Goal: Information Seeking & Learning: Learn about a topic

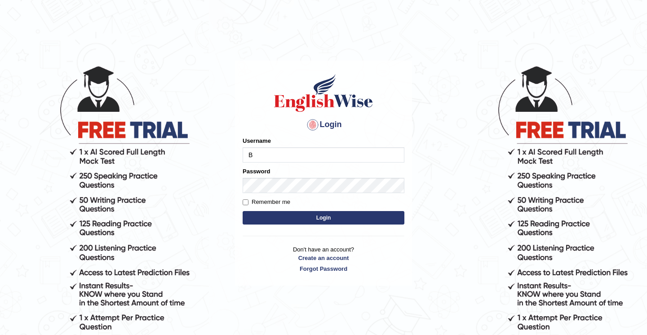
type input "Babsterro"
click at [307, 224] on button "Login" at bounding box center [324, 217] width 162 height 13
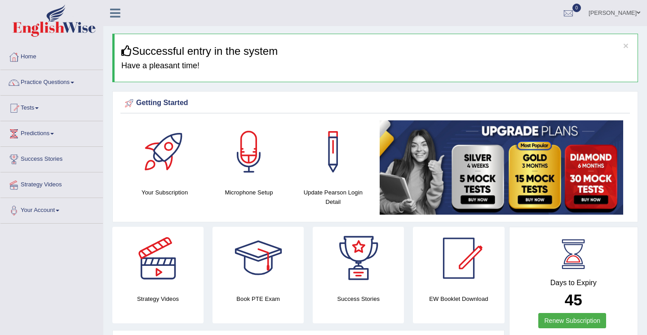
click at [48, 83] on link "Practice Questions" at bounding box center [51, 81] width 103 height 22
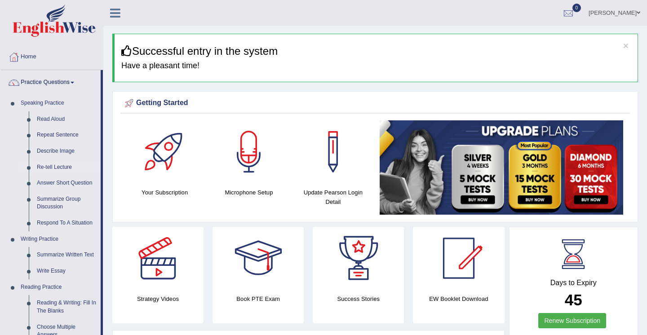
click at [54, 168] on link "Re-tell Lecture" at bounding box center [67, 168] width 68 height 16
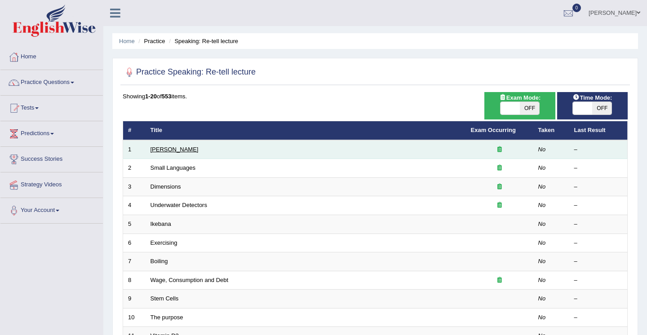
click at [165, 150] on link "[PERSON_NAME]" at bounding box center [175, 149] width 48 height 7
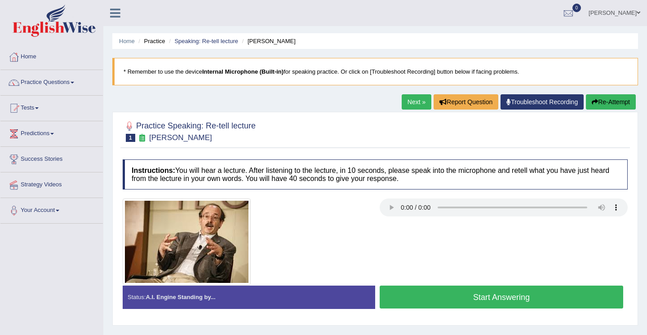
click at [602, 102] on button "Re-Attempt" at bounding box center [611, 101] width 50 height 15
click at [600, 107] on button "Re-Attempt" at bounding box center [611, 101] width 50 height 15
click at [597, 104] on button "Re-Attempt" at bounding box center [611, 101] width 50 height 15
click at [593, 106] on button "Re-Attempt" at bounding box center [611, 101] width 50 height 15
click at [598, 242] on div at bounding box center [375, 242] width 514 height 87
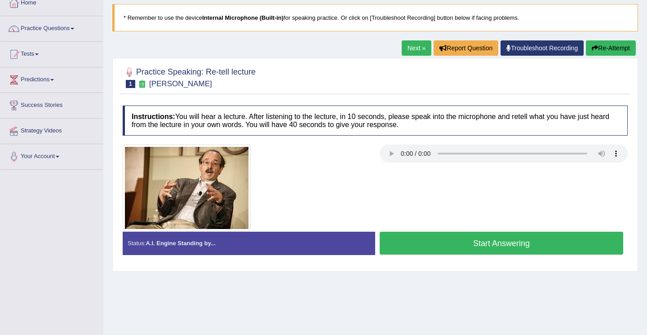
scroll to position [47, 0]
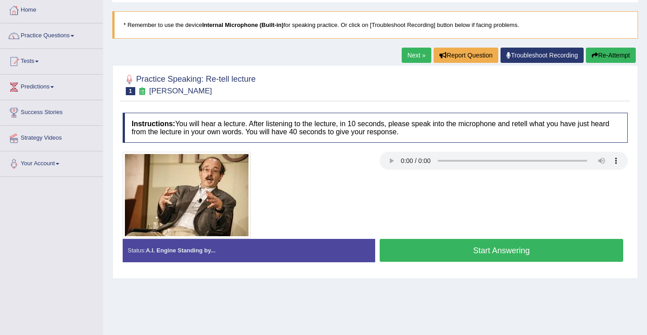
click at [446, 254] on button "Start Answering" at bounding box center [502, 250] width 244 height 23
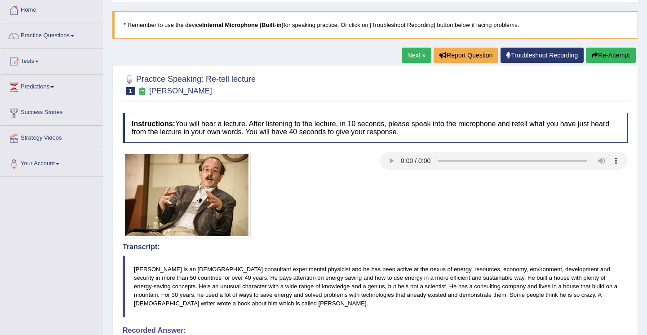
click at [593, 58] on icon "button" at bounding box center [595, 55] width 6 height 6
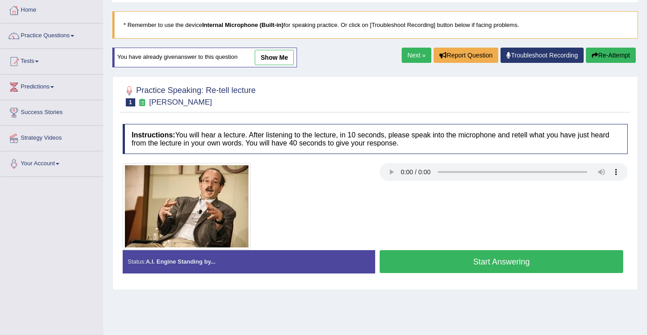
scroll to position [47, 0]
click at [459, 263] on button "Start Answering" at bounding box center [502, 261] width 244 height 23
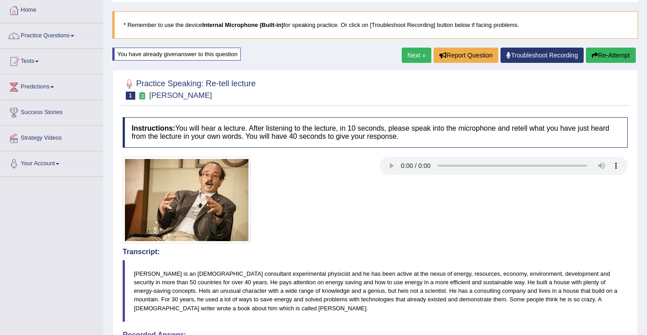
click at [601, 57] on button "Re-Attempt" at bounding box center [611, 55] width 50 height 15
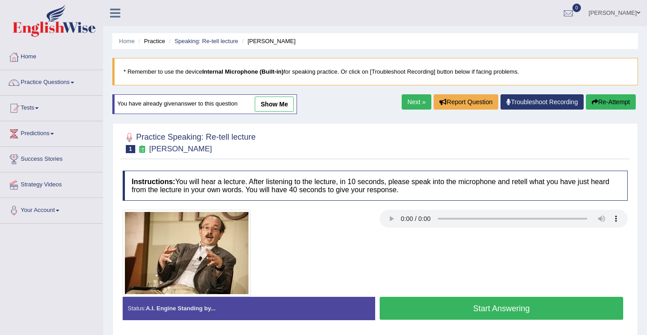
scroll to position [47, 0]
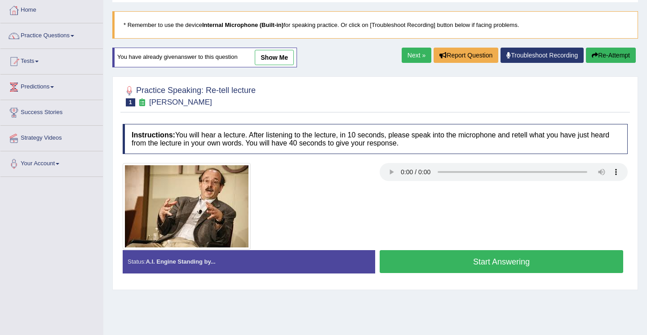
click at [510, 262] on button "Start Answering" at bounding box center [502, 261] width 244 height 23
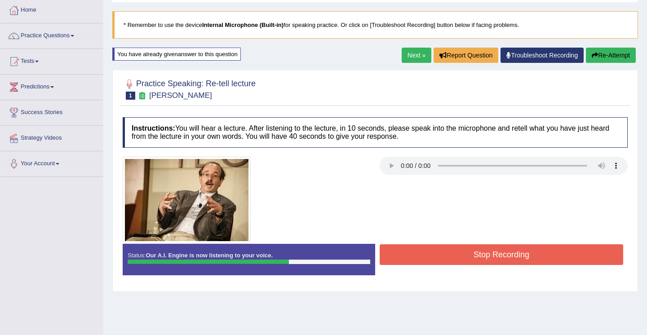
click at [520, 254] on button "Stop Recording" at bounding box center [502, 255] width 244 height 21
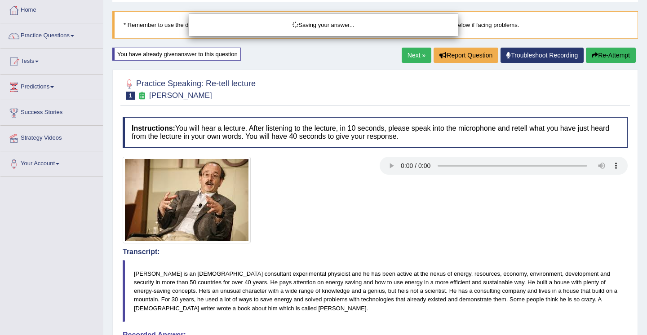
click at [602, 56] on div "Saving your answer..." at bounding box center [323, 167] width 647 height 335
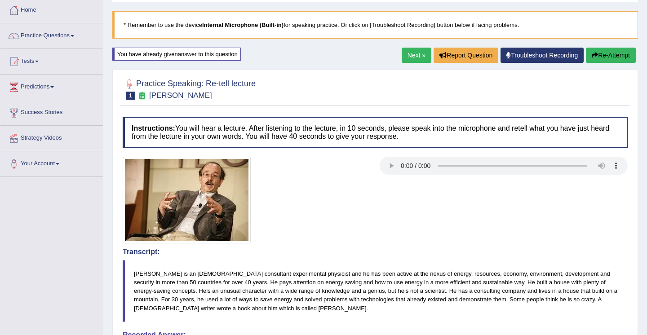
click at [603, 61] on button "Re-Attempt" at bounding box center [611, 55] width 50 height 15
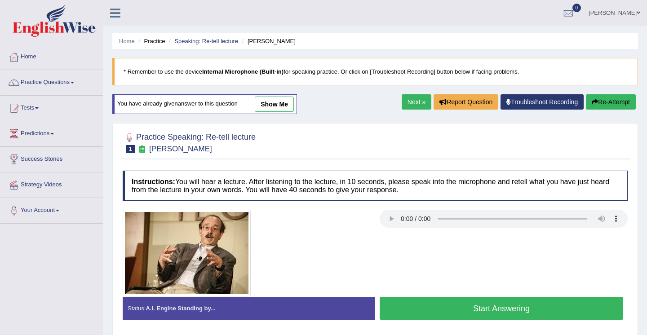
scroll to position [47, 0]
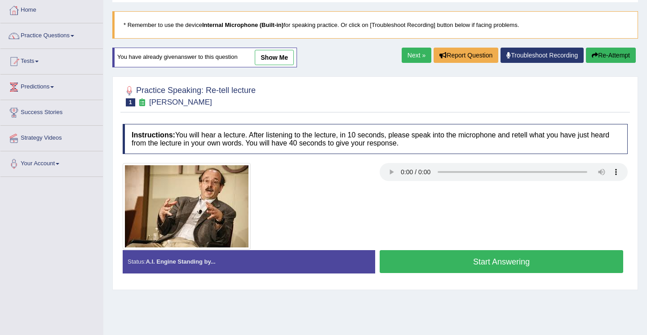
click at [513, 263] on button "Start Answering" at bounding box center [502, 261] width 244 height 23
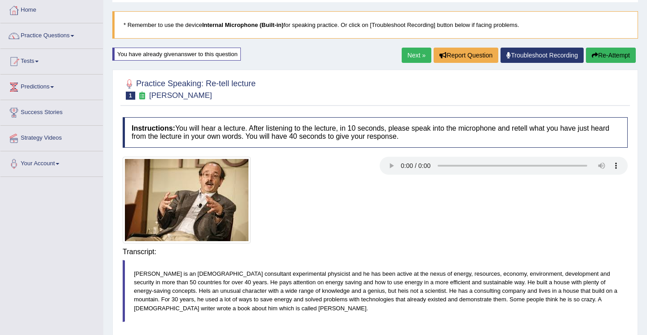
click at [521, 254] on body "Toggle navigation Home Practice Questions Speaking Practice Read Aloud Repeat S…" at bounding box center [323, 120] width 647 height 335
click at [0, 0] on div "Saving your answer..." at bounding box center [0, 0] width 0 height 0
click at [595, 56] on button "Re-Attempt" at bounding box center [611, 55] width 50 height 15
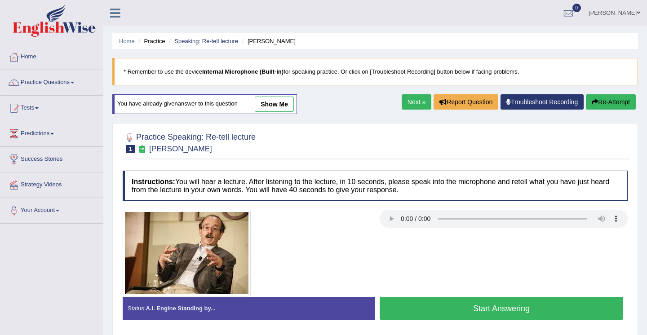
scroll to position [47, 0]
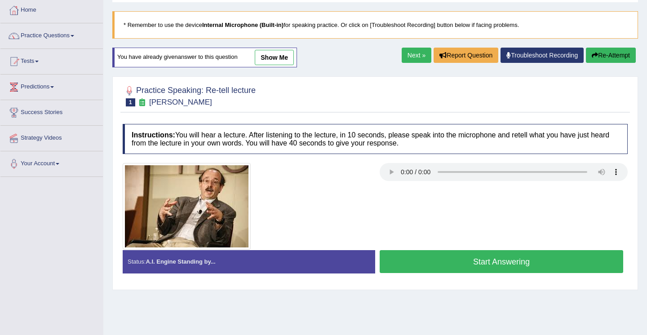
click at [513, 263] on button "Start Answering" at bounding box center [502, 261] width 244 height 23
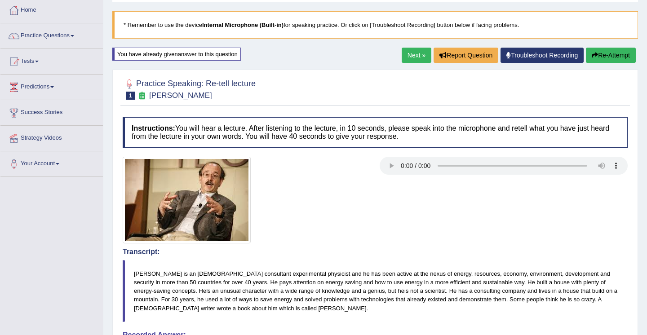
click at [601, 58] on button "Re-Attempt" at bounding box center [611, 55] width 50 height 15
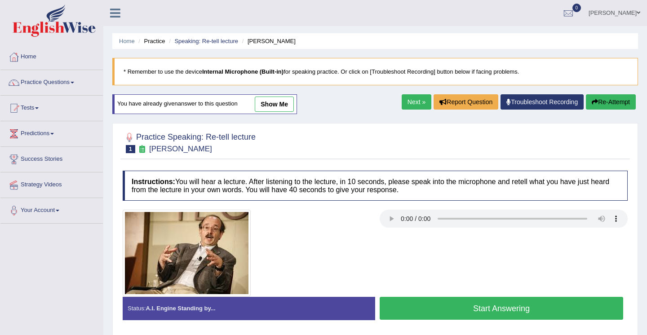
scroll to position [47, 0]
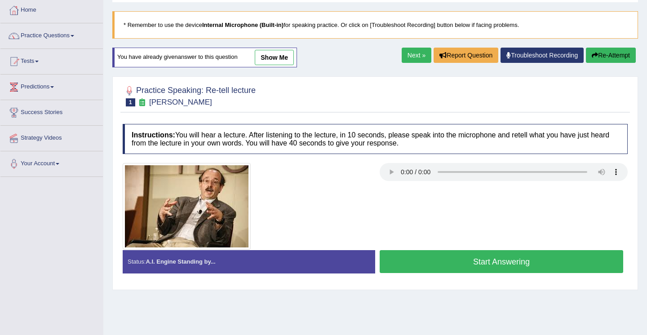
click at [496, 265] on button "Start Answering" at bounding box center [502, 261] width 244 height 23
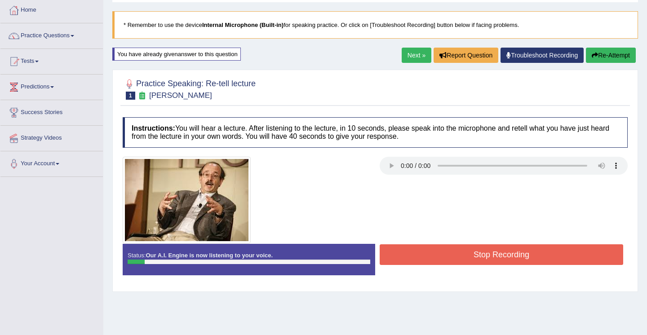
click at [499, 254] on button "Stop Recording" at bounding box center [502, 255] width 244 height 21
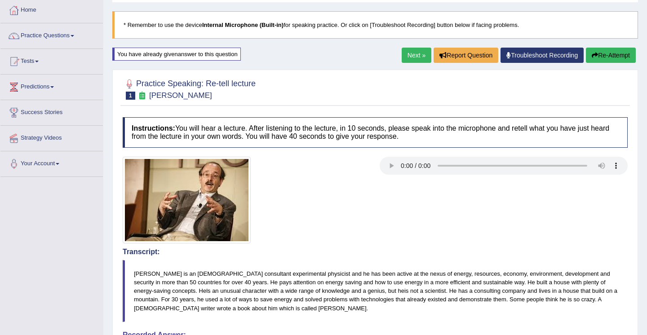
click at [606, 56] on button "Re-Attempt" at bounding box center [611, 55] width 50 height 15
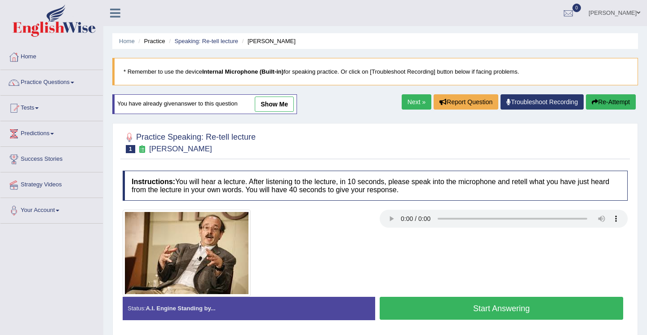
scroll to position [47, 0]
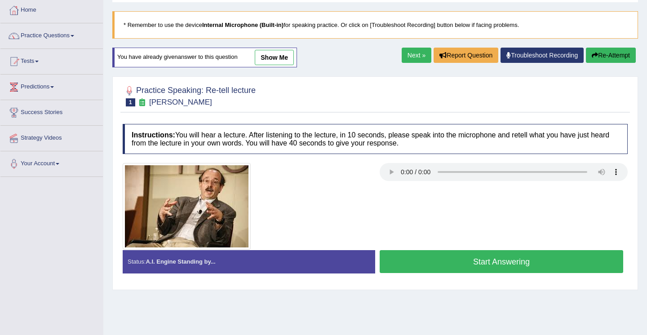
click at [504, 263] on button "Start Answering" at bounding box center [502, 261] width 244 height 23
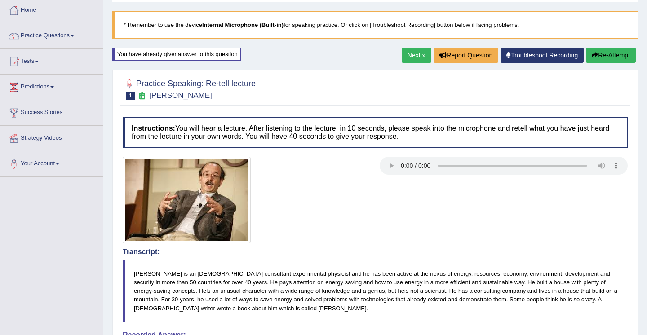
click at [599, 56] on button "Re-Attempt" at bounding box center [611, 55] width 50 height 15
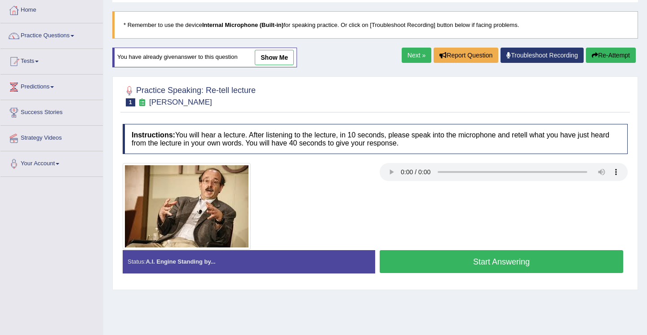
scroll to position [47, 0]
click at [458, 263] on button "Start Answering" at bounding box center [502, 261] width 244 height 23
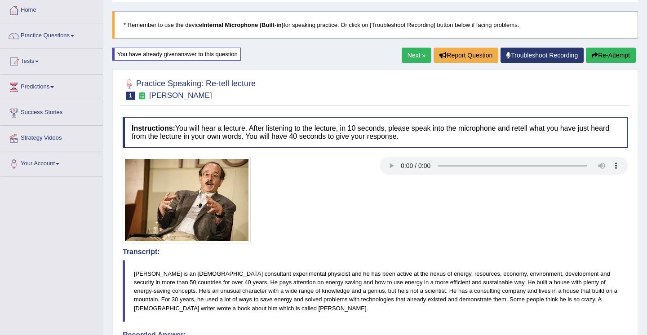
click at [413, 56] on link "Next »" at bounding box center [417, 55] width 30 height 15
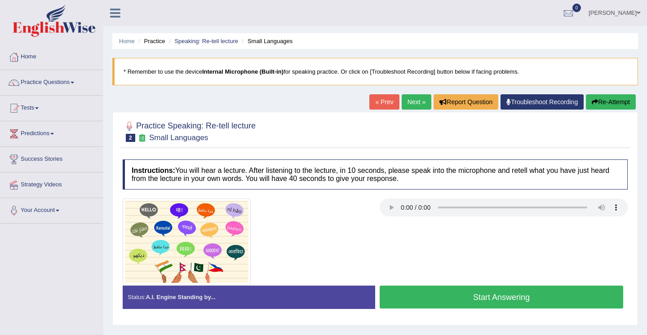
click at [582, 196] on div "Instructions: You will hear a lecture. After listening to the lecture, in 10 se…" at bounding box center [375, 237] width 510 height 165
click at [572, 198] on div "Instructions: You will hear a lecture. After listening to the lecture, in 10 se…" at bounding box center [375, 237] width 510 height 165
click at [489, 299] on button "Start Answering" at bounding box center [502, 297] width 244 height 23
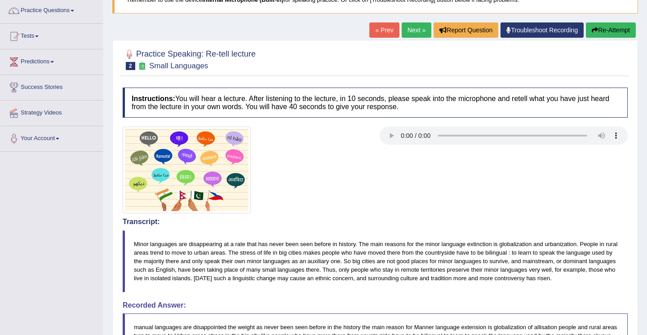
scroll to position [90, 0]
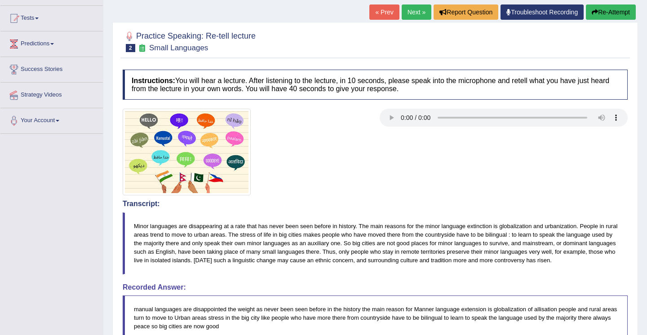
click at [613, 14] on button "Re-Attempt" at bounding box center [611, 11] width 50 height 15
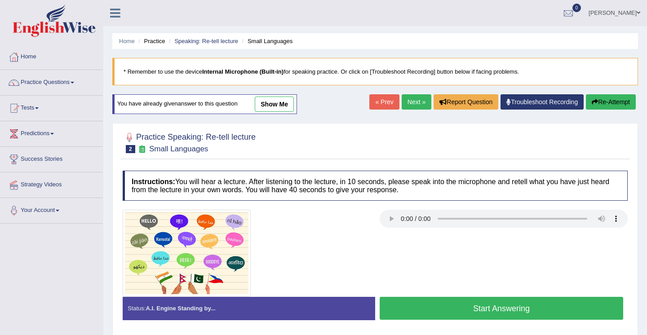
scroll to position [90, 0]
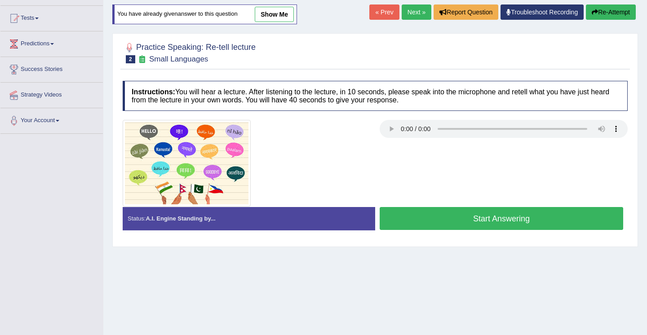
click at [528, 219] on button "Start Answering" at bounding box center [502, 218] width 244 height 23
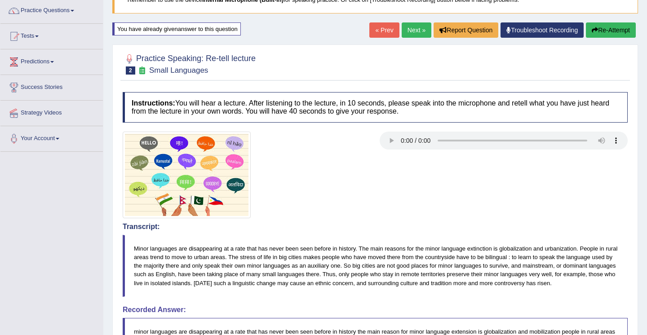
scroll to position [54, 0]
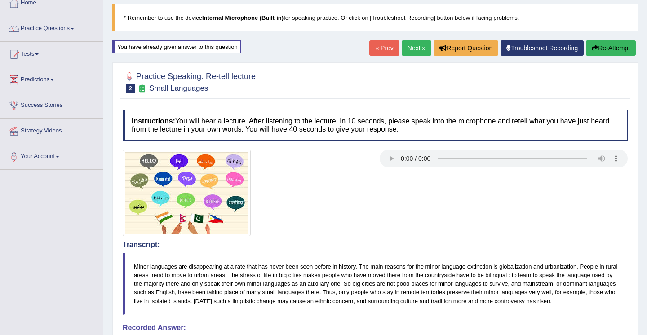
click at [412, 50] on link "Next »" at bounding box center [417, 47] width 30 height 15
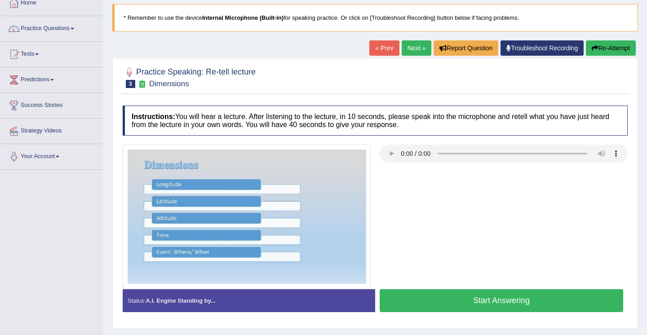
scroll to position [72, 0]
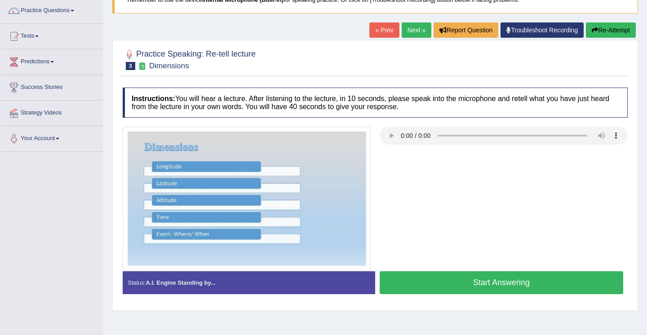
click at [535, 193] on div at bounding box center [375, 199] width 514 height 144
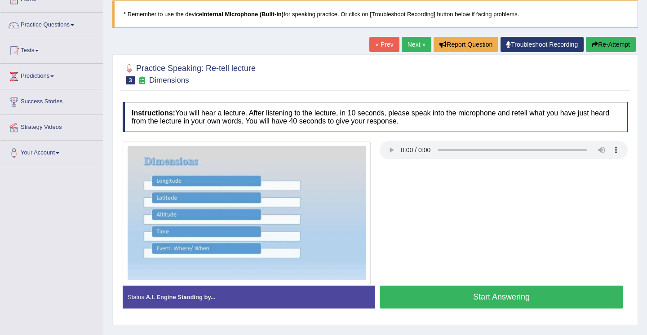
scroll to position [58, 0]
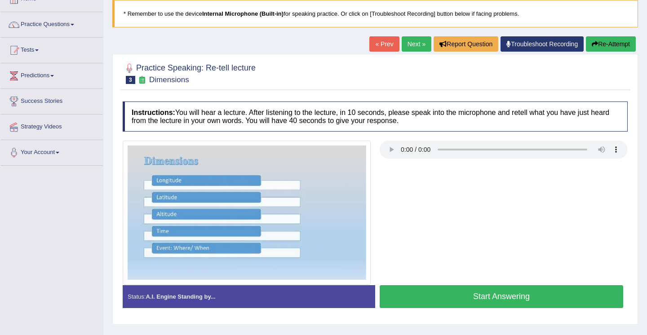
click at [495, 298] on button "Start Answering" at bounding box center [502, 296] width 244 height 23
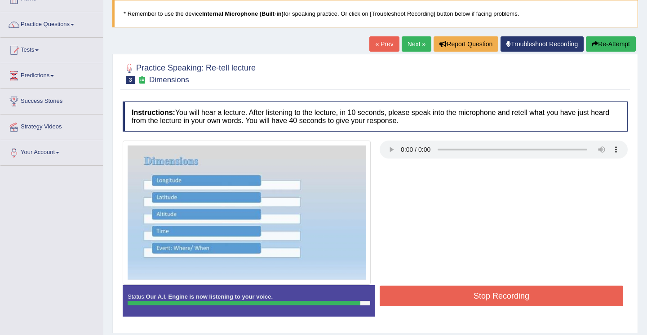
click at [490, 298] on button "Stop Recording" at bounding box center [502, 296] width 244 height 21
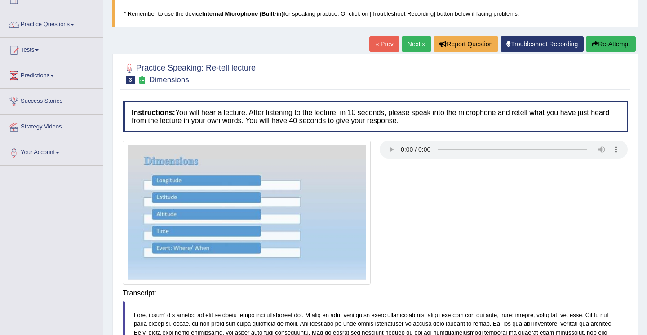
click at [0, 0] on div "Saving your answer..." at bounding box center [0, 0] width 0 height 0
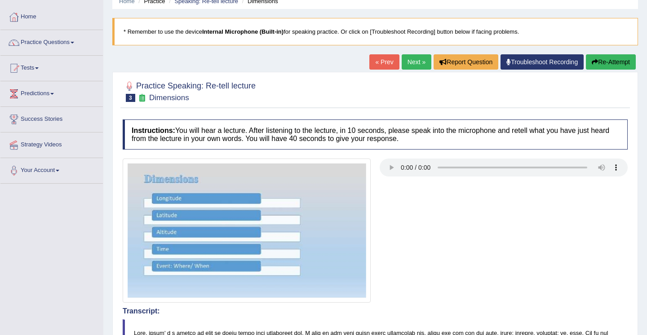
click at [606, 64] on button "Re-Attempt" at bounding box center [611, 61] width 50 height 15
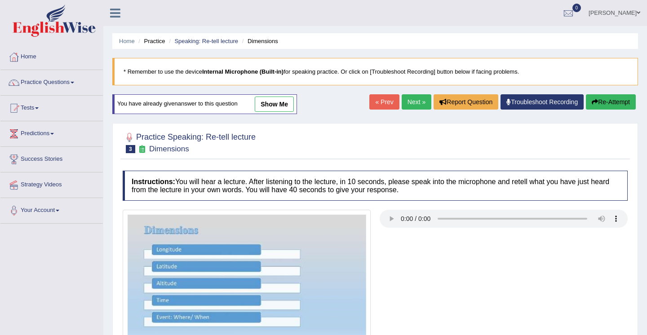
scroll to position [40, 0]
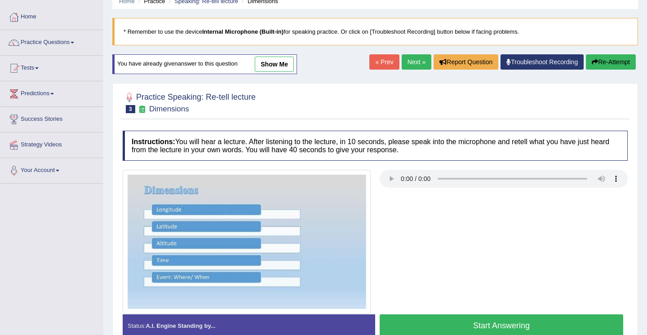
click at [606, 64] on button "Re-Attempt" at bounding box center [611, 61] width 50 height 15
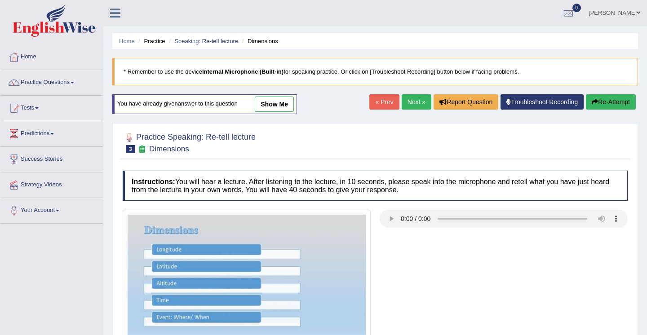
scroll to position [40, 0]
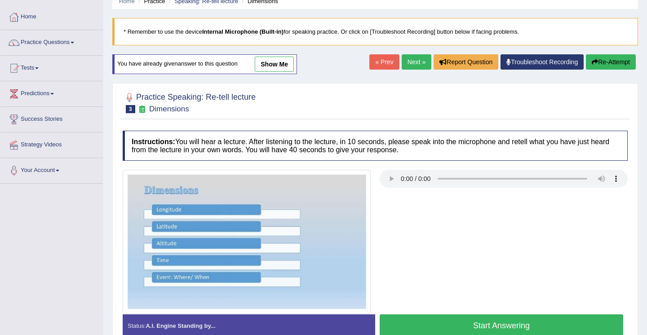
click at [606, 64] on button "Re-Attempt" at bounding box center [611, 61] width 50 height 15
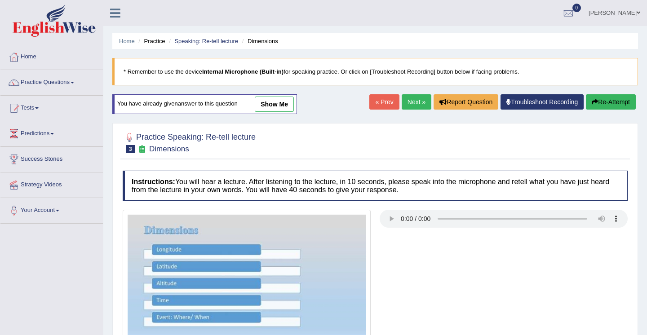
scroll to position [40, 0]
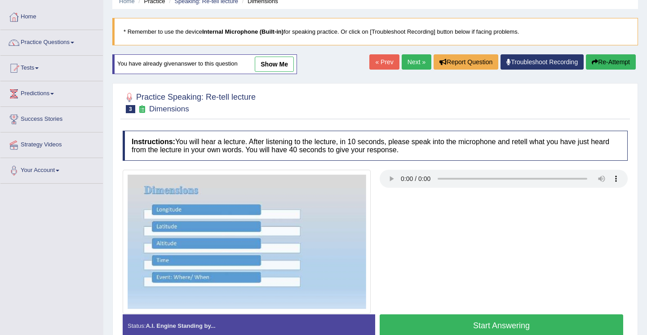
click at [543, 325] on button "Start Answering" at bounding box center [502, 326] width 244 height 23
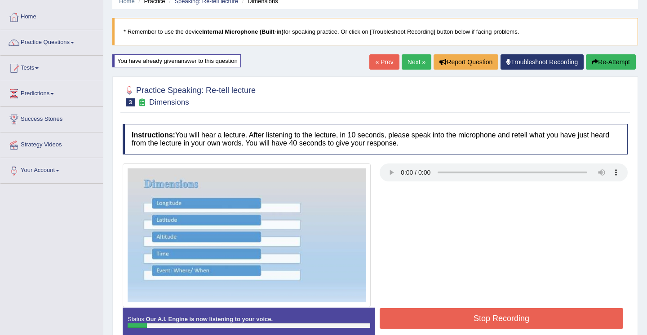
click at [544, 319] on button "Stop Recording" at bounding box center [502, 318] width 244 height 21
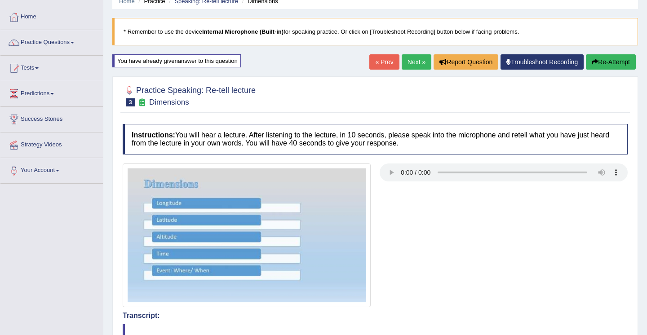
click at [603, 62] on button "Re-Attempt" at bounding box center [611, 61] width 50 height 15
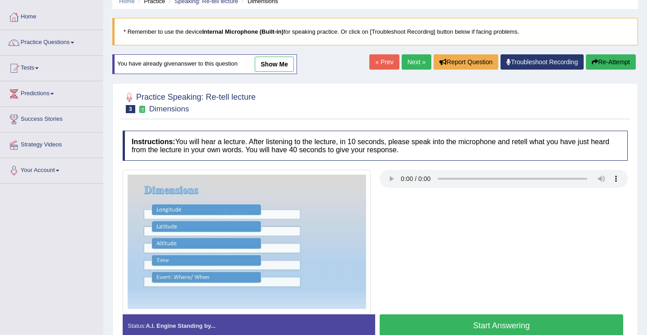
scroll to position [40, 0]
click at [519, 327] on button "Start Answering" at bounding box center [502, 326] width 244 height 23
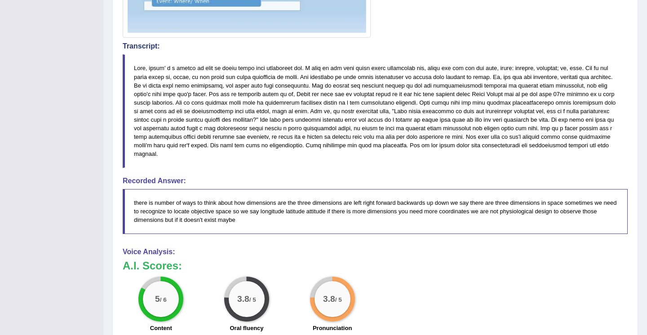
scroll to position [346, 0]
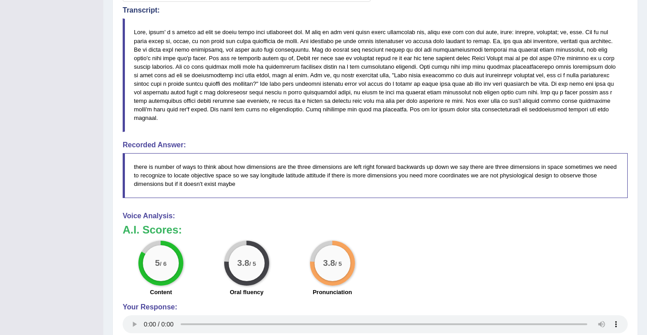
click at [602, 304] on h4 "Your Response:" at bounding box center [375, 307] width 505 height 8
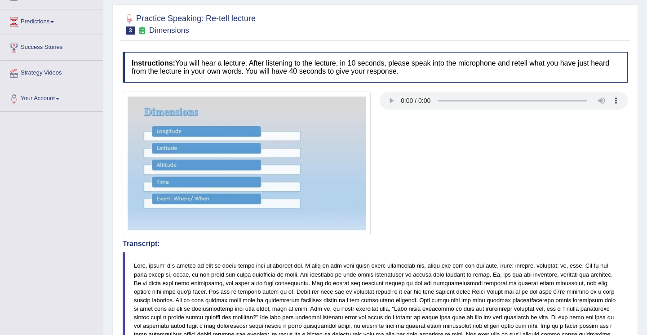
scroll to position [76, 0]
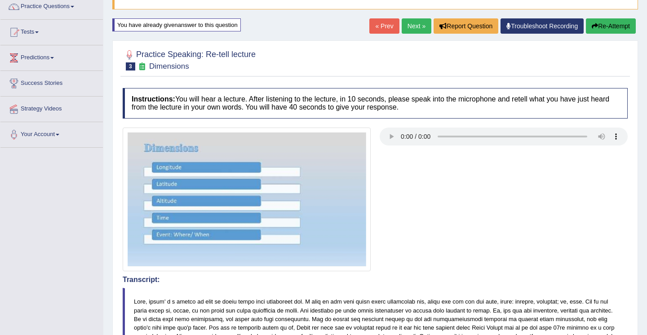
click at [609, 28] on button "Re-Attempt" at bounding box center [611, 25] width 50 height 15
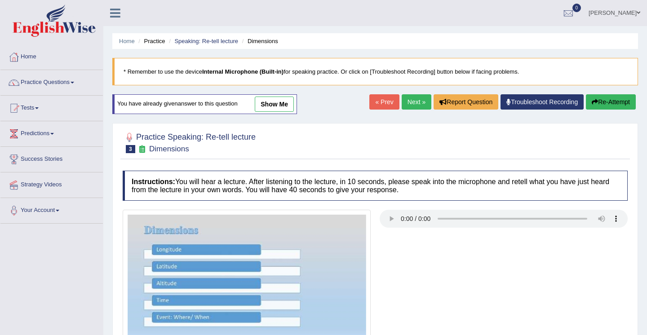
scroll to position [78, 0]
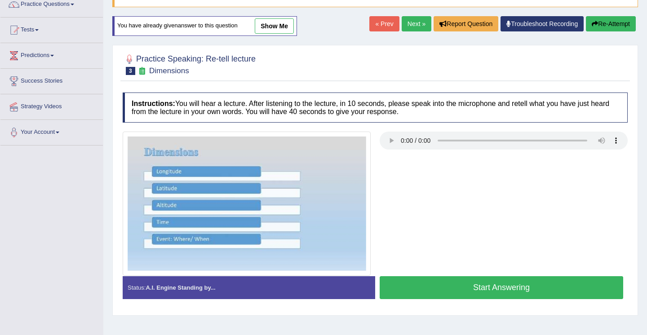
click at [493, 290] on button "Start Answering" at bounding box center [502, 287] width 244 height 23
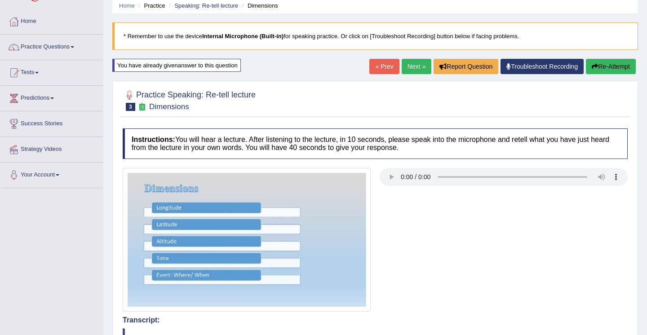
scroll to position [18, 0]
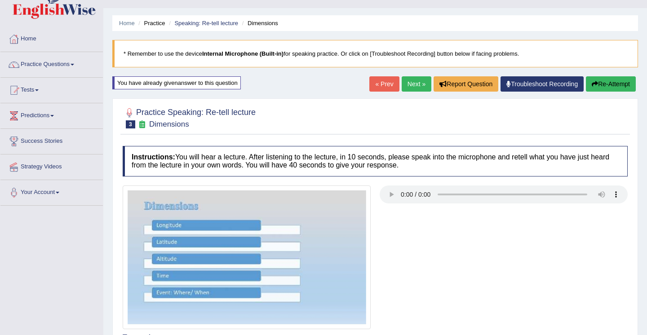
click at [602, 86] on button "Re-Attempt" at bounding box center [611, 83] width 50 height 15
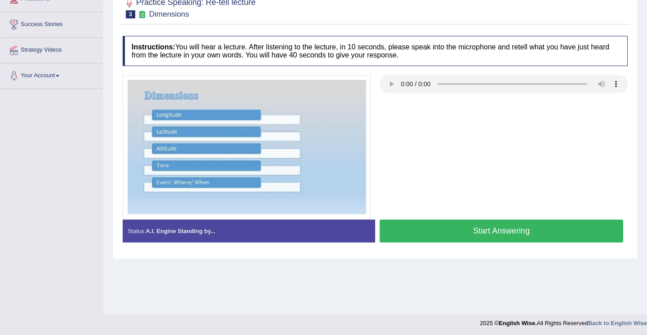
scroll to position [137, 0]
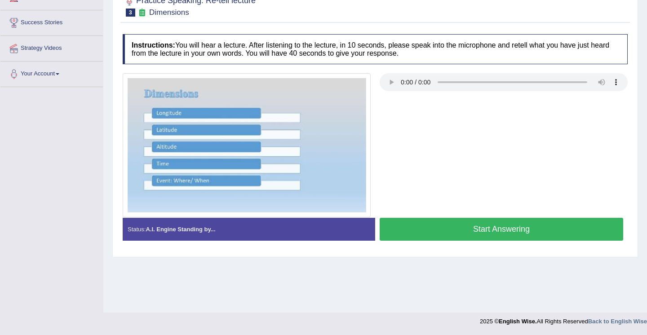
click at [479, 232] on button "Start Answering" at bounding box center [502, 229] width 244 height 23
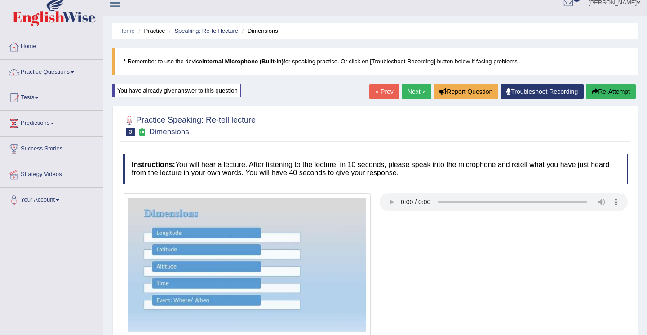
scroll to position [0, 0]
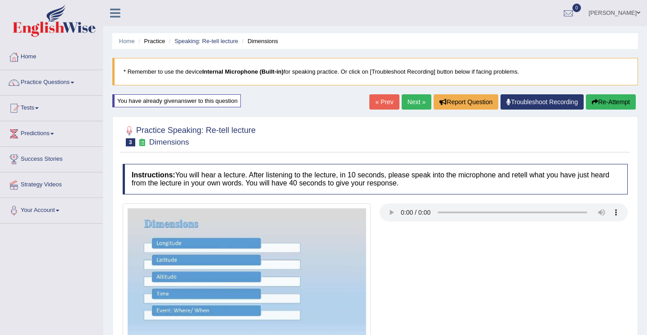
click at [411, 103] on link "Next »" at bounding box center [417, 101] width 30 height 15
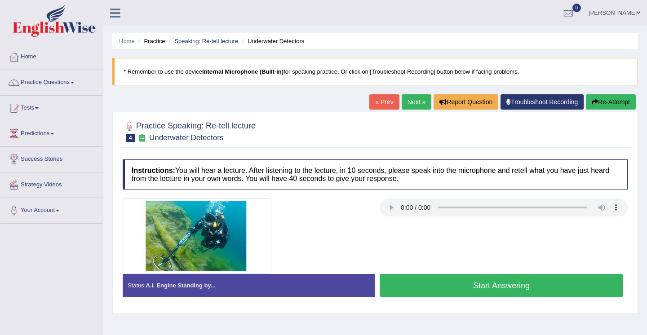
click at [438, 290] on button "Start Answering" at bounding box center [502, 285] width 244 height 23
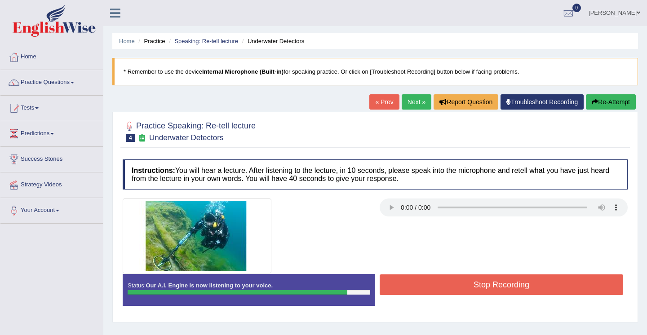
click at [438, 290] on button "Stop Recording" at bounding box center [502, 285] width 244 height 21
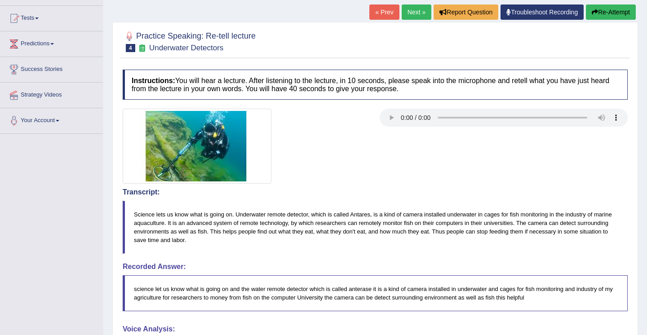
scroll to position [72, 0]
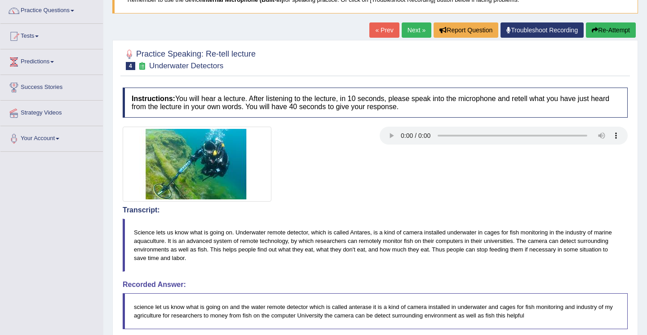
click at [612, 32] on button "Re-Attempt" at bounding box center [611, 29] width 50 height 15
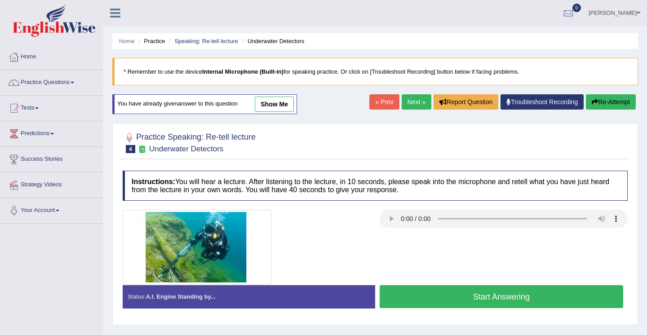
scroll to position [74, 0]
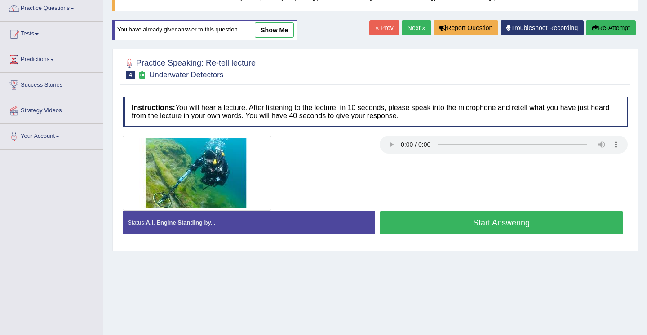
click at [472, 228] on button "Start Answering" at bounding box center [502, 222] width 244 height 23
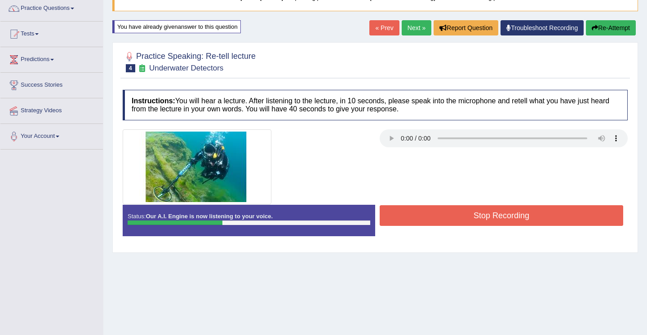
click at [499, 219] on button "Stop Recording" at bounding box center [502, 215] width 244 height 21
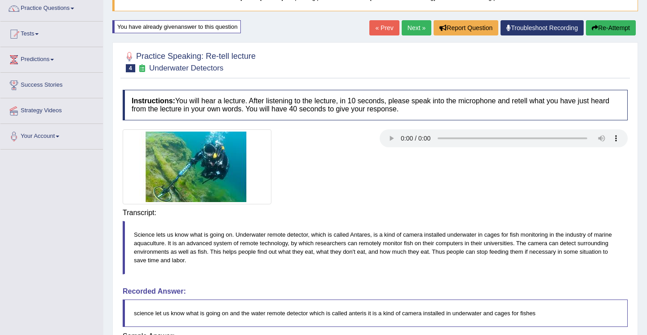
click at [601, 30] on button "Re-Attempt" at bounding box center [611, 27] width 50 height 15
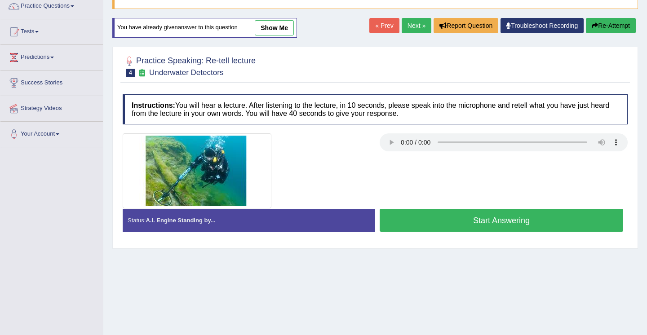
scroll to position [76, 0]
click at [496, 223] on button "Start Answering" at bounding box center [502, 220] width 244 height 23
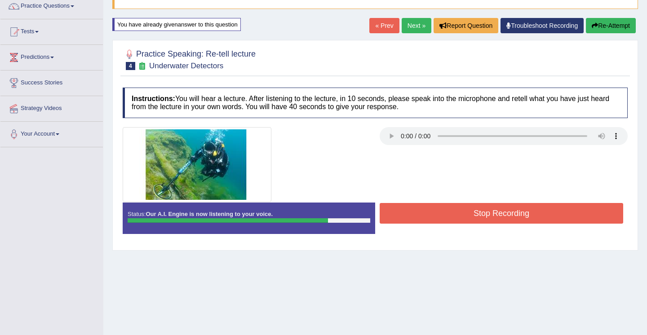
click at [495, 214] on button "Stop Recording" at bounding box center [502, 213] width 244 height 21
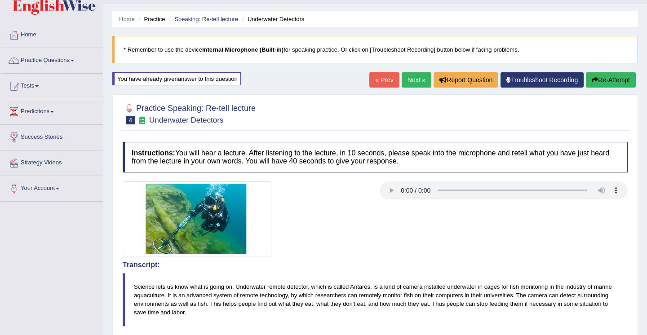
scroll to position [0, 0]
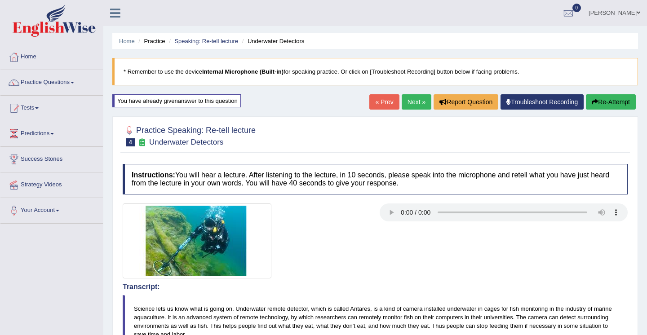
click at [414, 105] on link "Next »" at bounding box center [417, 101] width 30 height 15
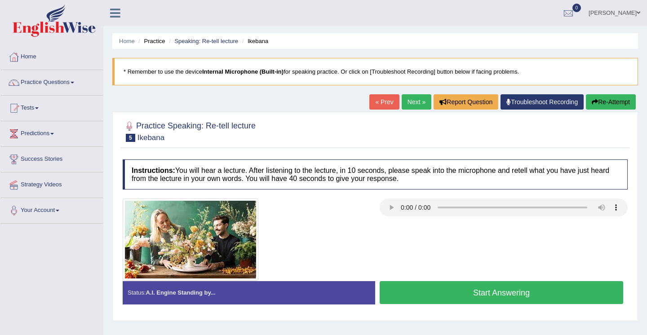
click at [410, 101] on link "Next »" at bounding box center [417, 101] width 30 height 15
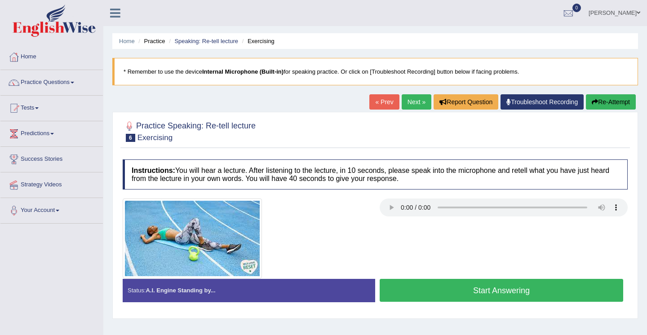
click at [410, 101] on link "Next »" at bounding box center [417, 101] width 30 height 15
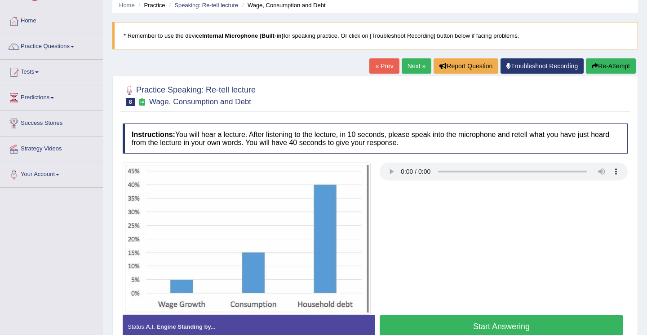
scroll to position [54, 0]
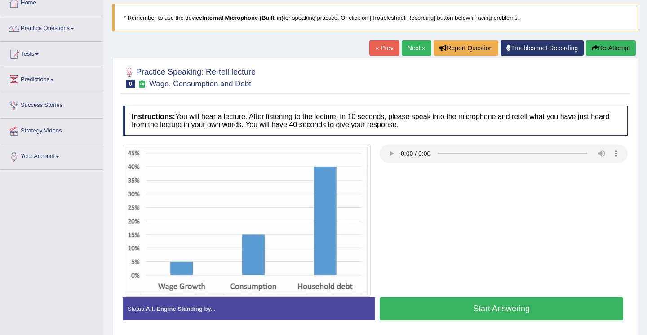
click at [430, 312] on button "Start Answering" at bounding box center [502, 309] width 244 height 23
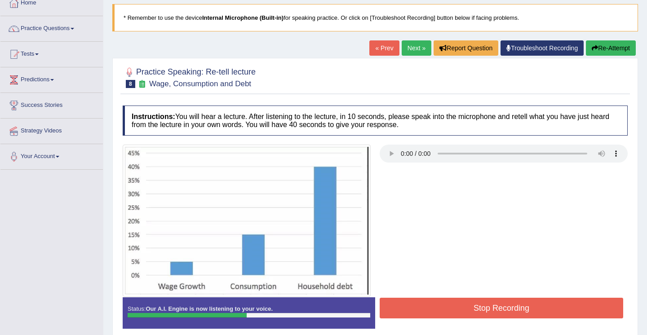
click at [430, 312] on button "Stop Recording" at bounding box center [502, 308] width 244 height 21
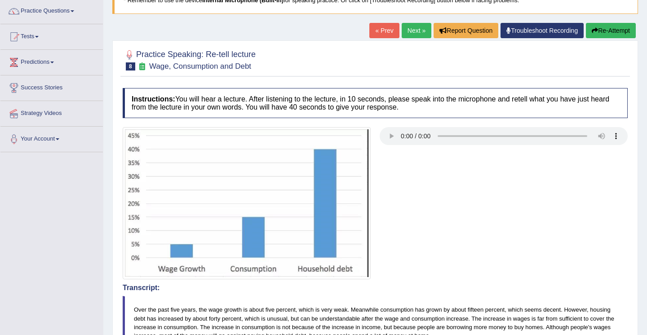
scroll to position [36, 0]
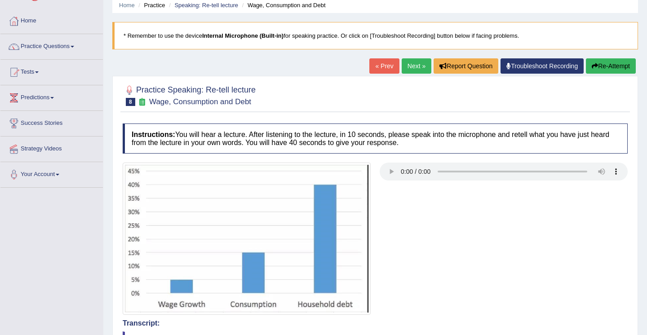
click at [611, 68] on button "Re-Attempt" at bounding box center [611, 65] width 50 height 15
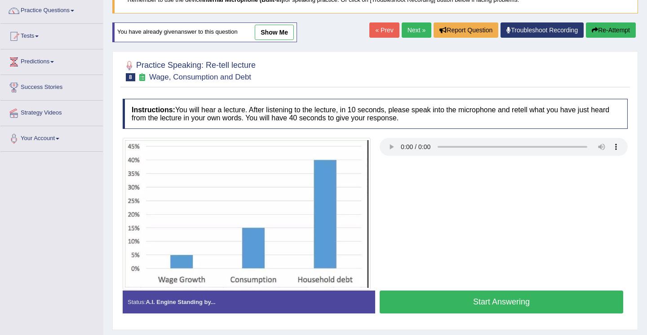
scroll to position [90, 0]
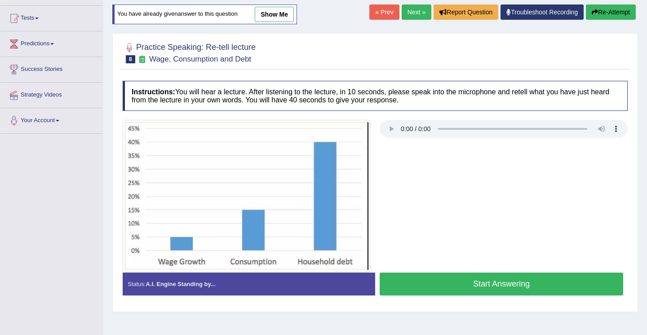
click at [408, 291] on button "Start Answering" at bounding box center [502, 284] width 244 height 23
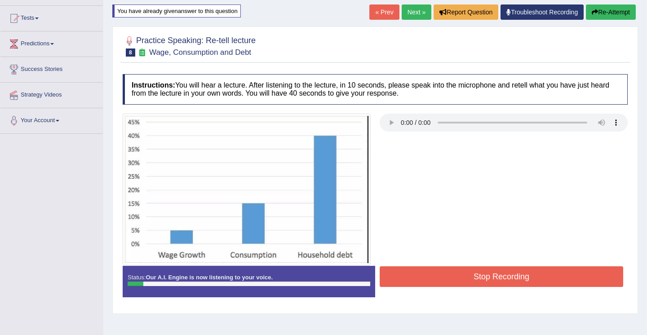
click at [448, 275] on button "Stop Recording" at bounding box center [502, 277] width 244 height 21
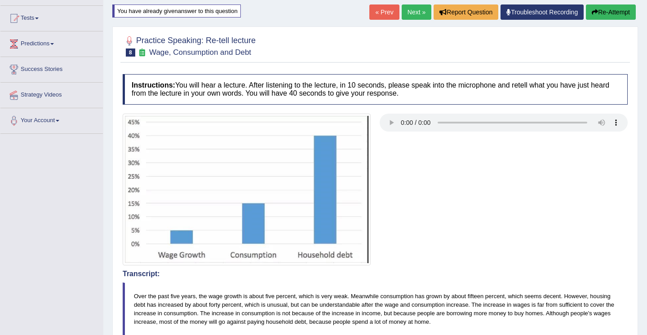
click at [594, 13] on body "Toggle navigation Home Practice Questions Speaking Practice Read Aloud Repeat S…" at bounding box center [323, 77] width 647 height 335
click at [606, 15] on button "Re-Attempt" at bounding box center [611, 11] width 50 height 15
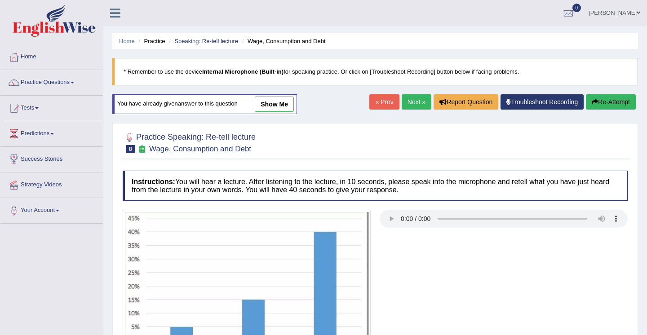
scroll to position [90, 0]
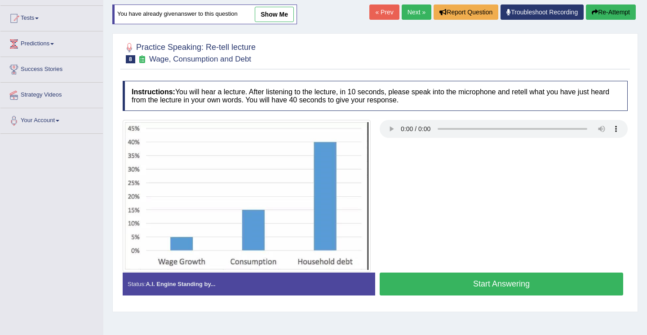
click at [456, 290] on button "Start Answering" at bounding box center [502, 284] width 244 height 23
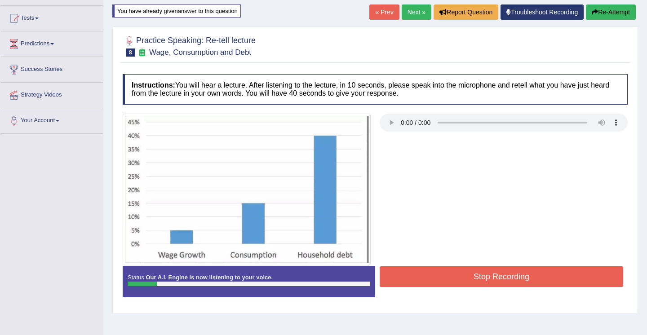
click at [518, 278] on button "Stop Recording" at bounding box center [502, 277] width 244 height 21
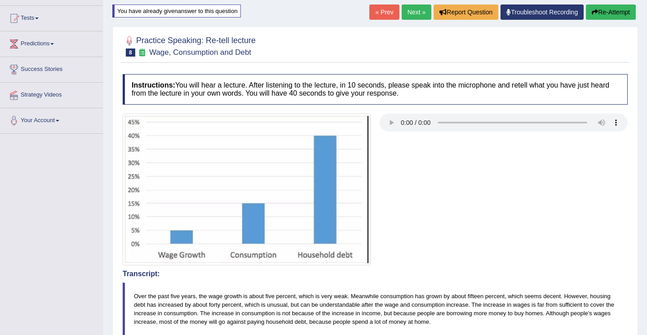
click at [611, 13] on button "Re-Attempt" at bounding box center [611, 11] width 50 height 15
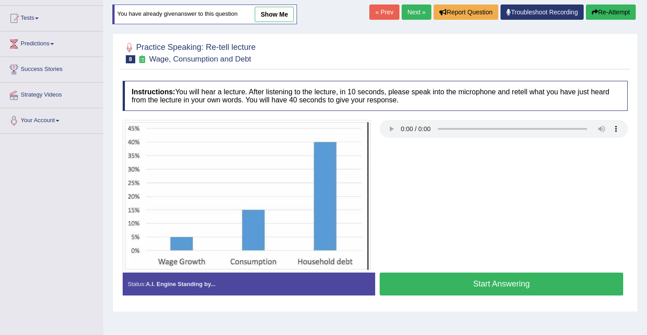
scroll to position [90, 0]
click at [463, 282] on button "Start Answering" at bounding box center [502, 284] width 244 height 23
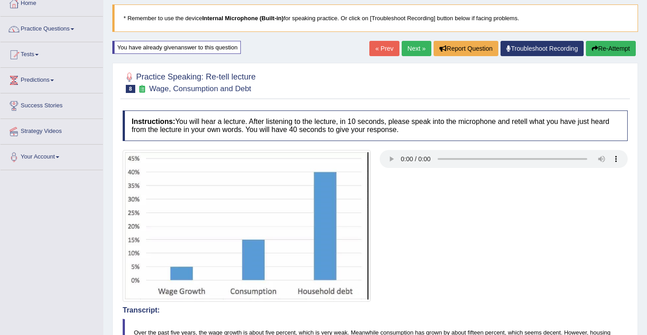
scroll to position [0, 0]
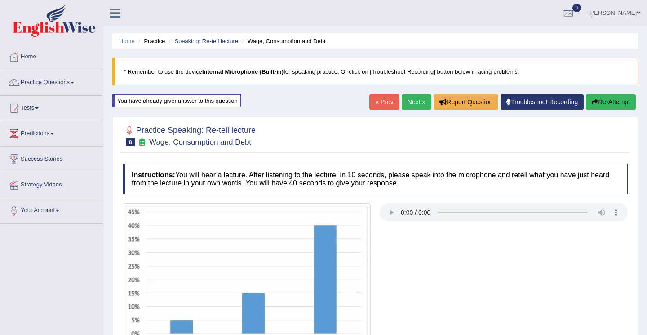
click at [412, 105] on link "Next »" at bounding box center [417, 101] width 30 height 15
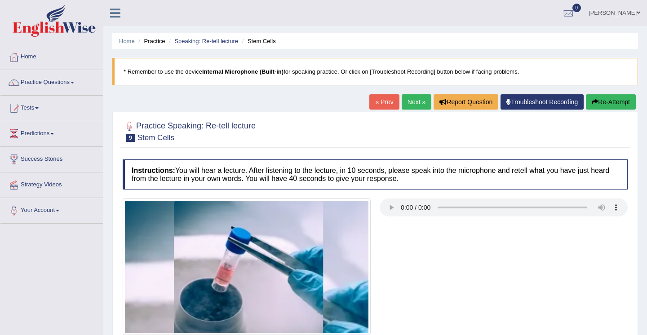
click at [407, 105] on link "Next »" at bounding box center [417, 101] width 30 height 15
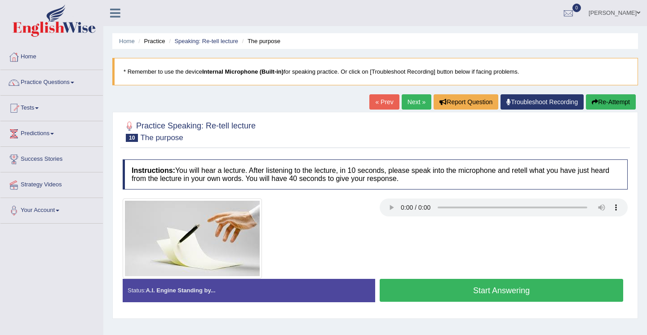
click at [407, 102] on link "Next »" at bounding box center [417, 101] width 30 height 15
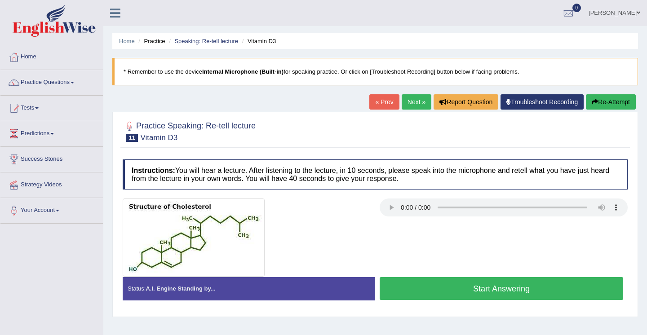
click at [406, 103] on link "Next »" at bounding box center [417, 101] width 30 height 15
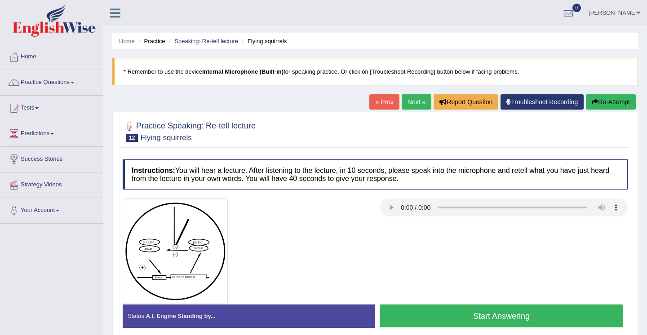
click at [405, 103] on link "Next »" at bounding box center [417, 101] width 30 height 15
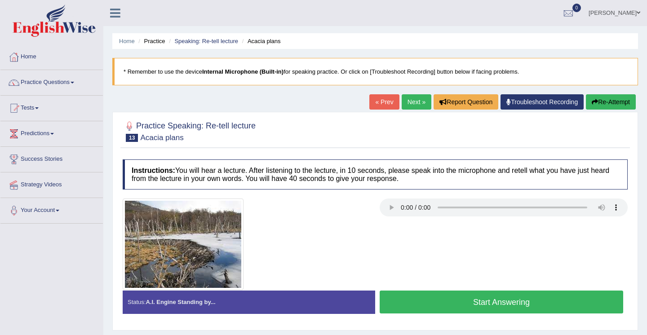
click at [405, 104] on link "Next »" at bounding box center [417, 101] width 30 height 15
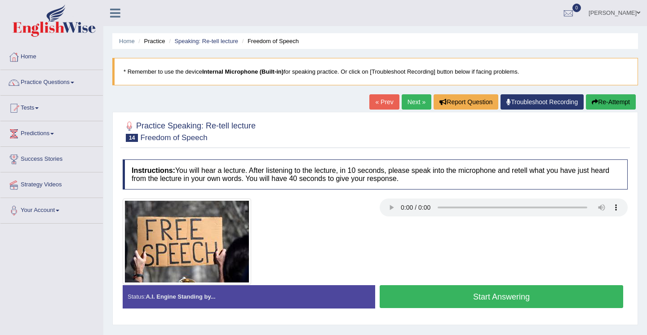
click at [407, 104] on link "Next »" at bounding box center [417, 101] width 30 height 15
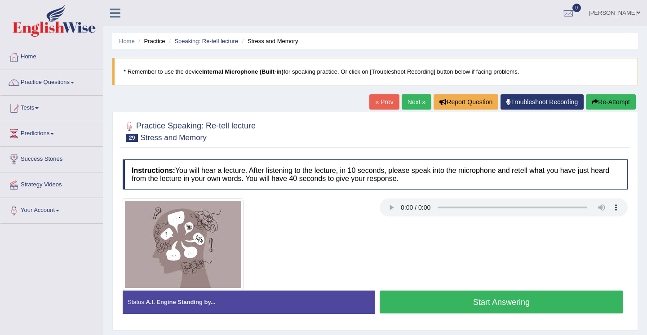
click at [407, 103] on link "Next »" at bounding box center [417, 101] width 30 height 15
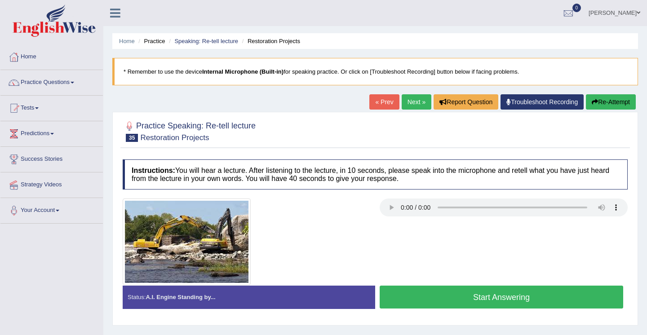
click at [407, 103] on link "Next »" at bounding box center [417, 101] width 30 height 15
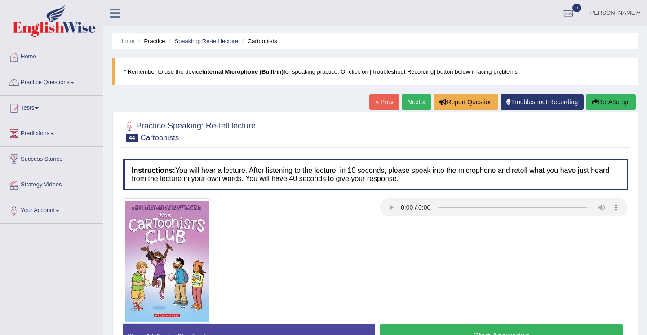
click at [407, 103] on link "Next »" at bounding box center [417, 101] width 30 height 15
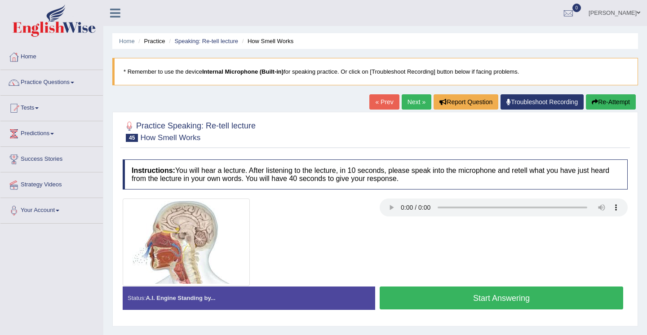
click at [407, 103] on link "Next »" at bounding box center [417, 101] width 30 height 15
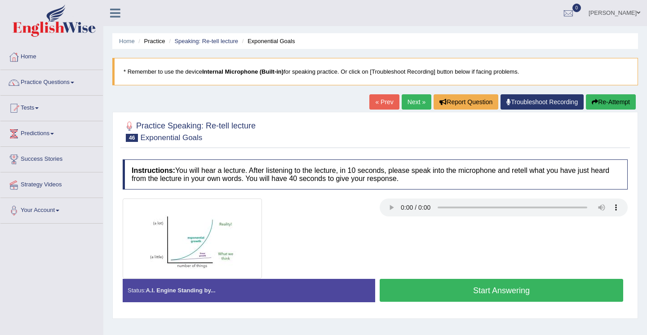
click at [407, 103] on link "Next »" at bounding box center [417, 101] width 30 height 15
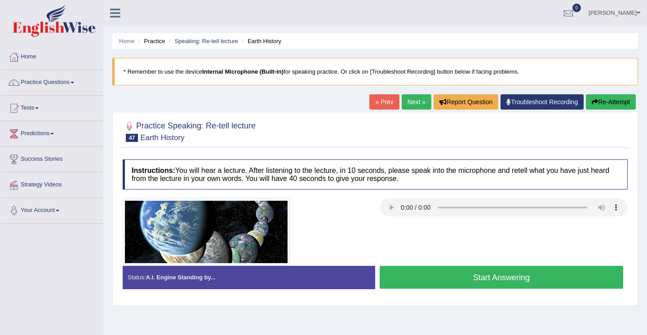
click at [407, 103] on link "Next »" at bounding box center [417, 101] width 30 height 15
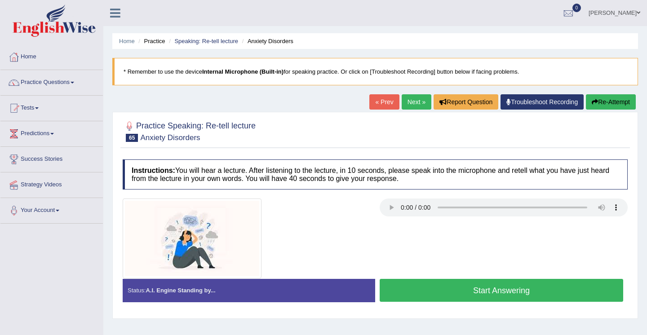
click at [406, 104] on link "Next »" at bounding box center [417, 101] width 30 height 15
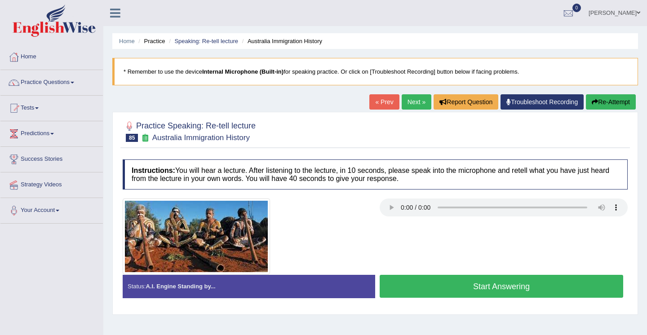
click at [406, 104] on link "Next »" at bounding box center [417, 101] width 30 height 15
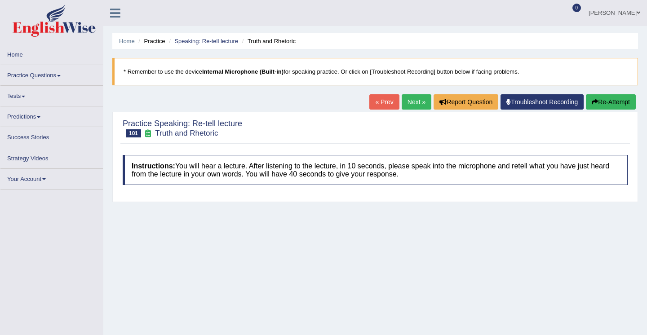
click at [406, 104] on link "Next »" at bounding box center [417, 101] width 30 height 15
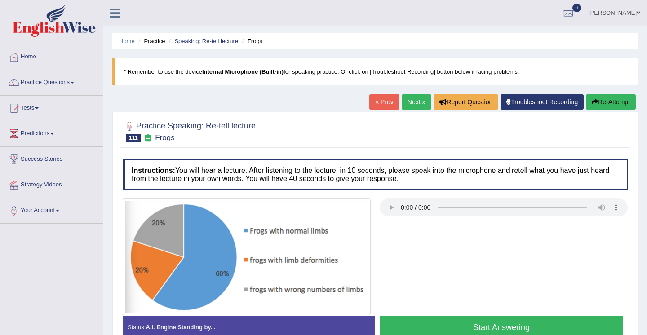
click at [35, 80] on link "Practice Questions" at bounding box center [51, 81] width 103 height 22
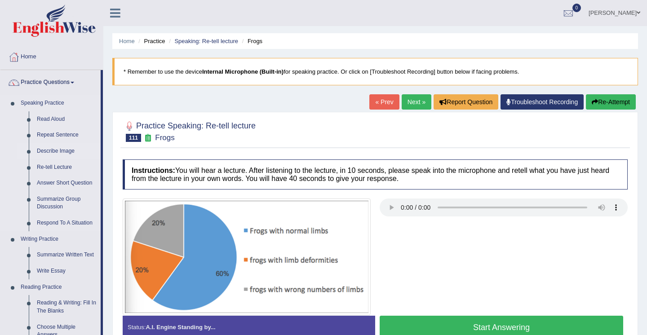
click at [57, 153] on link "Describe Image" at bounding box center [67, 151] width 68 height 16
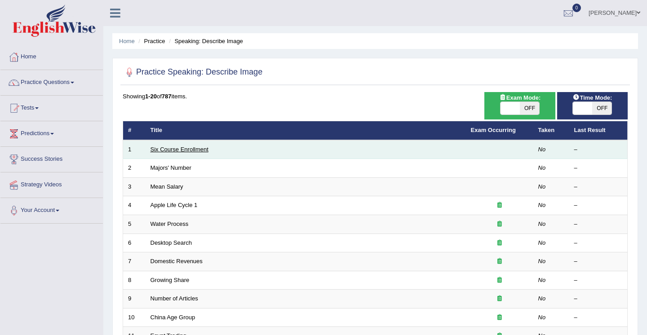
click at [168, 150] on link "Six Course Enrollment" at bounding box center [180, 149] width 58 height 7
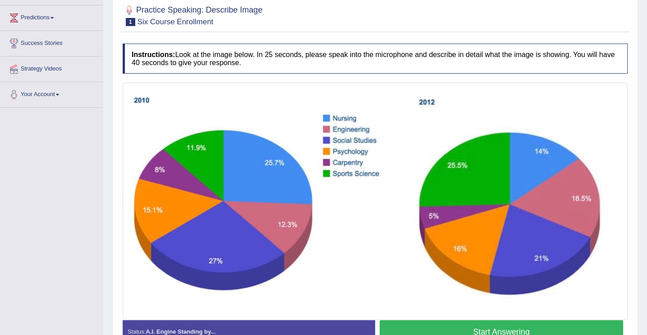
scroll to position [134, 0]
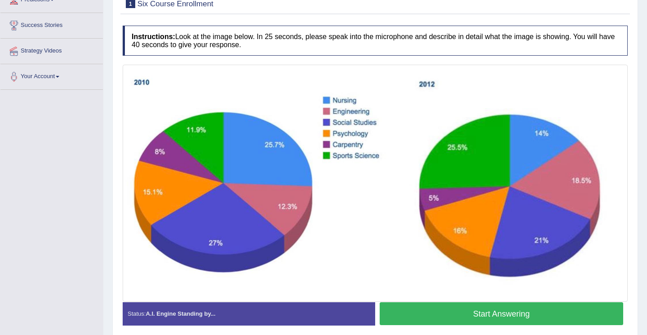
click at [401, 316] on button "Start Answering" at bounding box center [502, 314] width 244 height 23
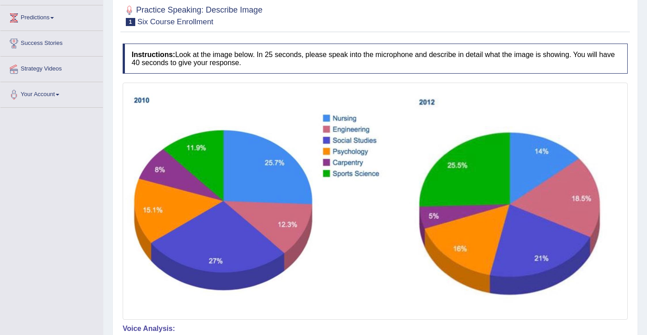
scroll to position [98, 0]
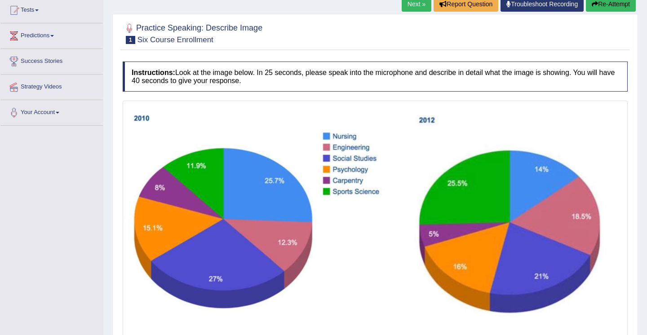
click at [593, 6] on icon "button" at bounding box center [595, 4] width 6 height 6
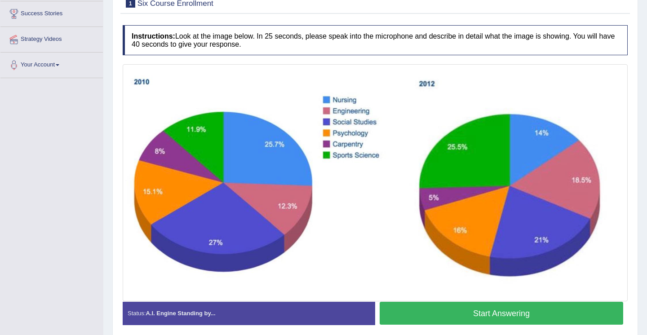
scroll to position [154, 0]
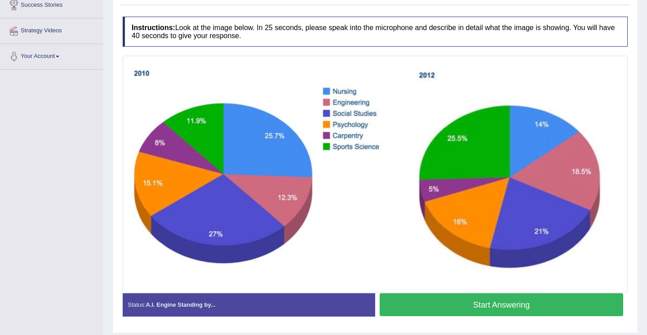
click at [505, 304] on button "Start Answering" at bounding box center [502, 305] width 244 height 23
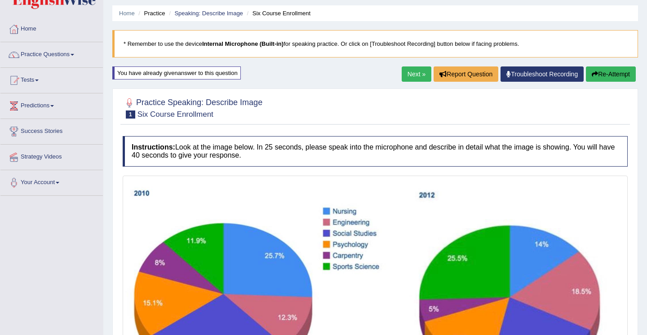
scroll to position [0, 0]
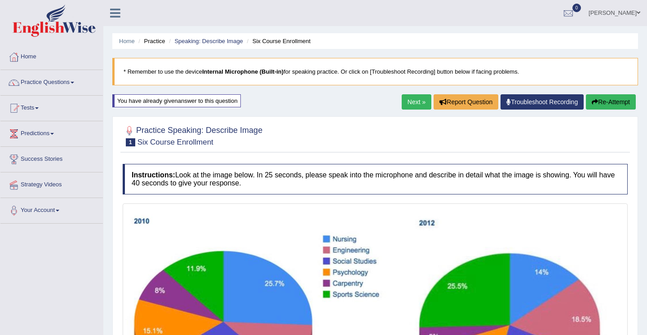
click at [414, 106] on link "Next »" at bounding box center [417, 101] width 30 height 15
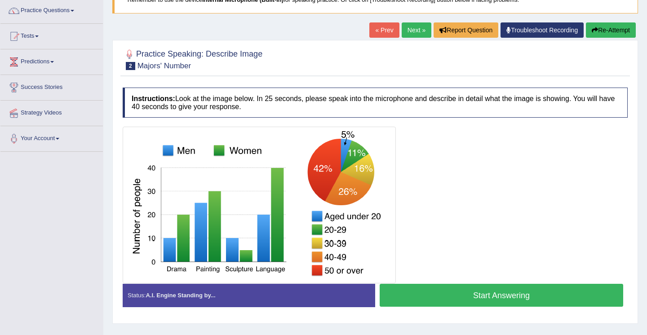
scroll to position [90, 0]
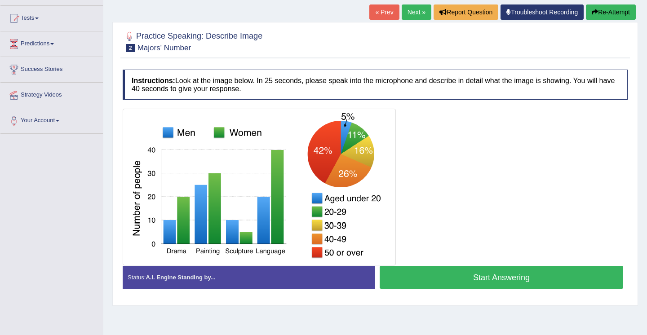
click at [485, 111] on div at bounding box center [375, 187] width 505 height 157
click at [422, 282] on button "Start Answering" at bounding box center [502, 277] width 244 height 23
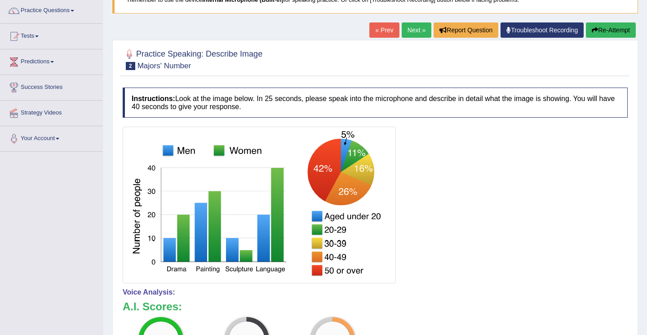
scroll to position [54, 0]
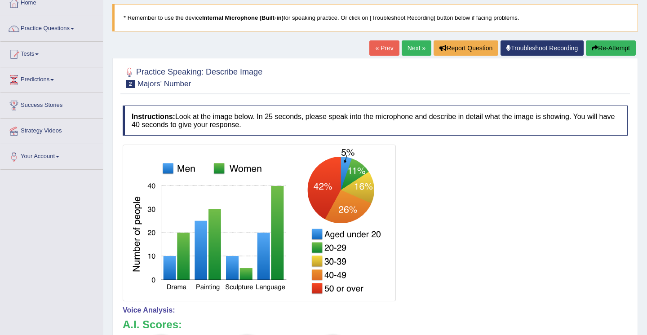
click at [414, 50] on link "Next »" at bounding box center [417, 47] width 30 height 15
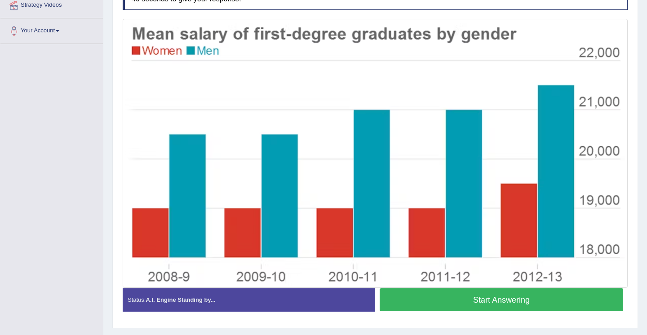
scroll to position [198, 0]
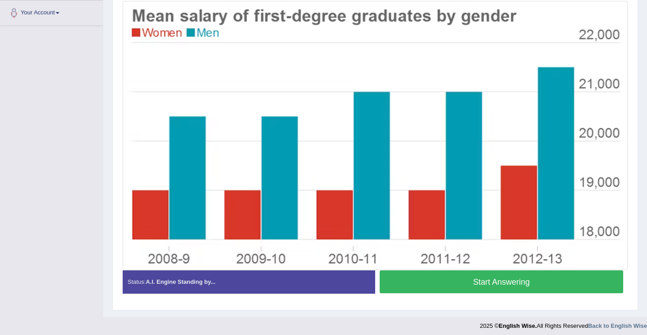
click at [544, 288] on button "Start Answering" at bounding box center [502, 282] width 244 height 23
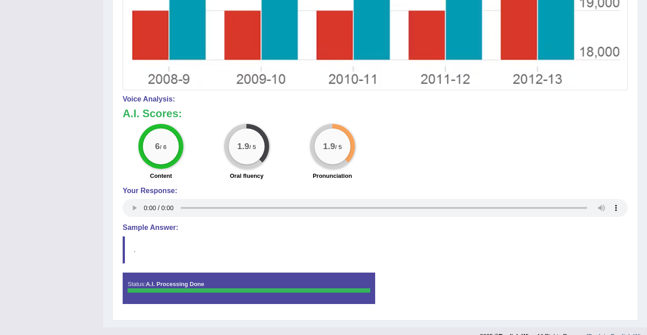
scroll to position [391, 0]
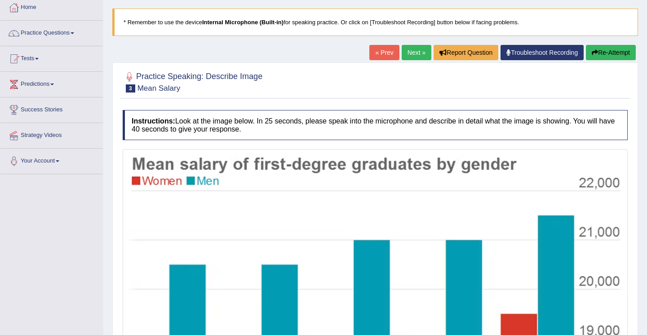
scroll to position [31, 0]
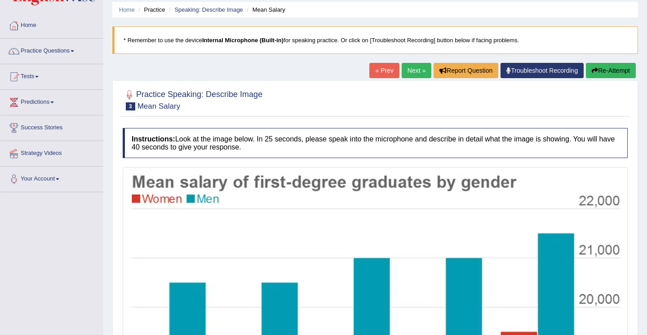
click at [412, 70] on link "Next »" at bounding box center [417, 70] width 30 height 15
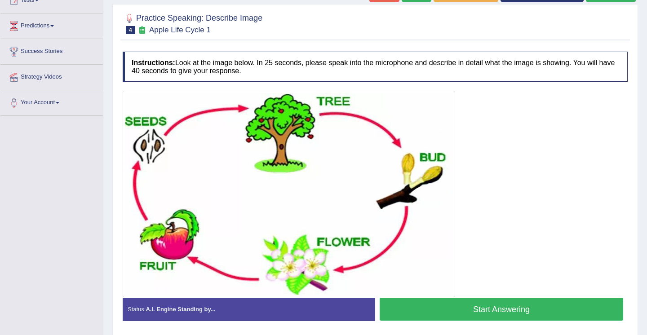
scroll to position [126, 0]
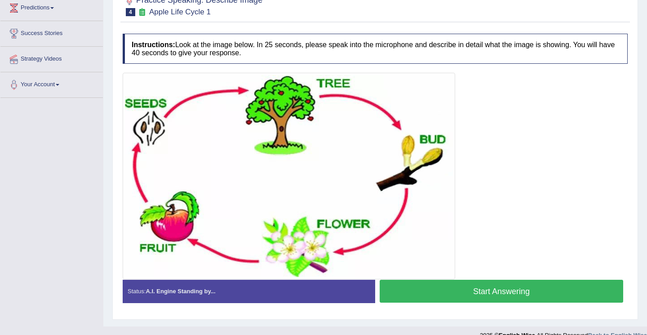
click at [423, 294] on button "Start Answering" at bounding box center [502, 291] width 244 height 23
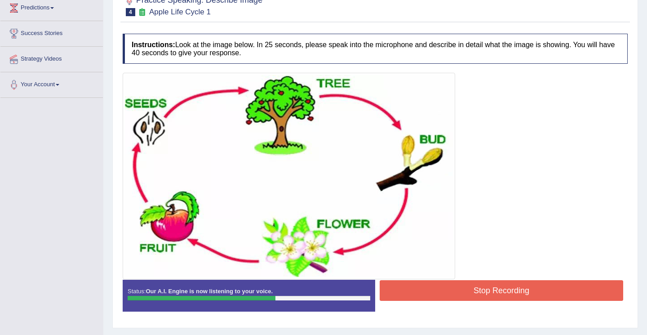
click at [423, 294] on button "Stop Recording" at bounding box center [502, 291] width 244 height 21
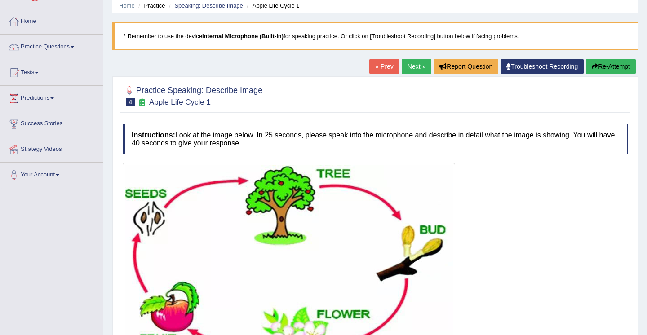
scroll to position [18, 0]
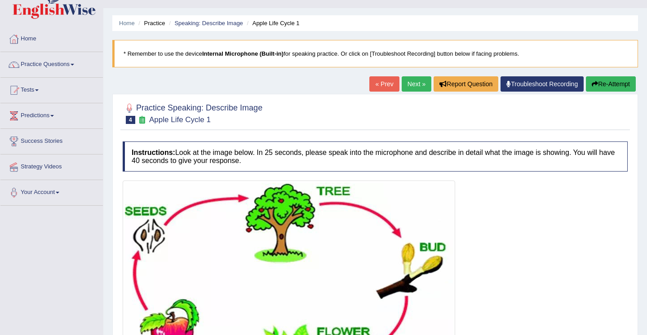
click at [408, 85] on link "Next »" at bounding box center [417, 83] width 30 height 15
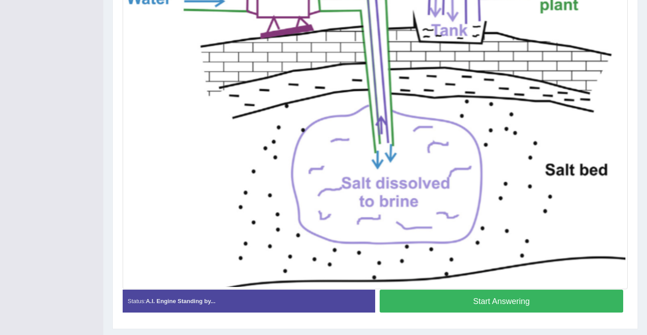
scroll to position [234, 0]
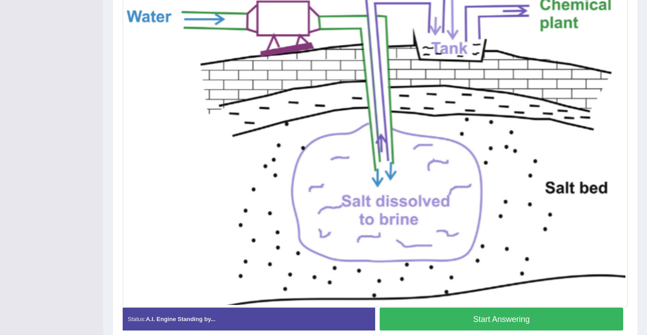
click at [453, 321] on button "Start Answering" at bounding box center [502, 319] width 244 height 23
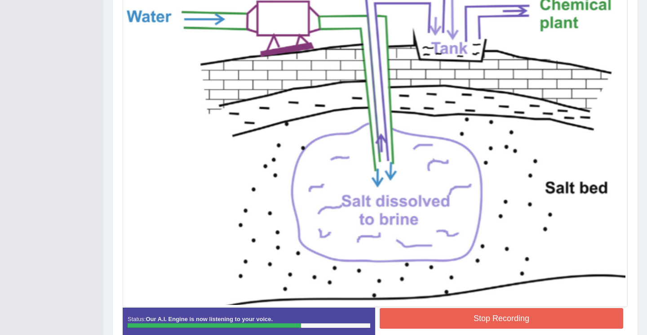
click at [528, 320] on button "Stop Recording" at bounding box center [502, 318] width 244 height 21
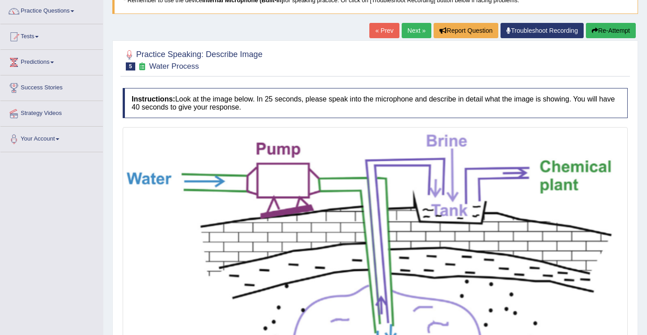
scroll to position [54, 0]
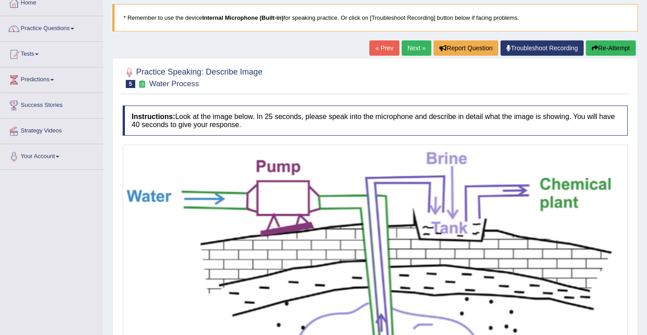
click at [412, 49] on link "Next »" at bounding box center [417, 47] width 30 height 15
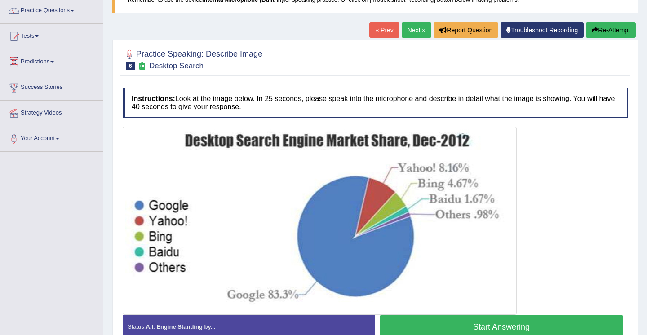
scroll to position [90, 0]
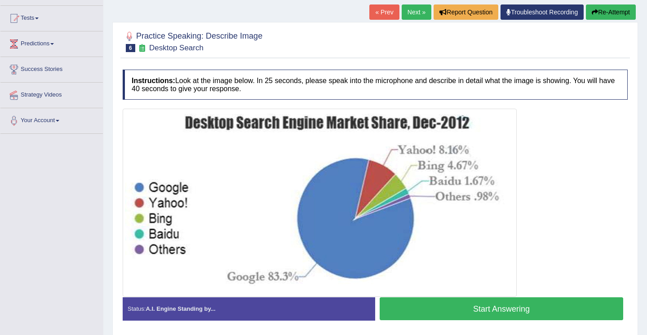
click at [455, 308] on button "Start Answering" at bounding box center [502, 309] width 244 height 23
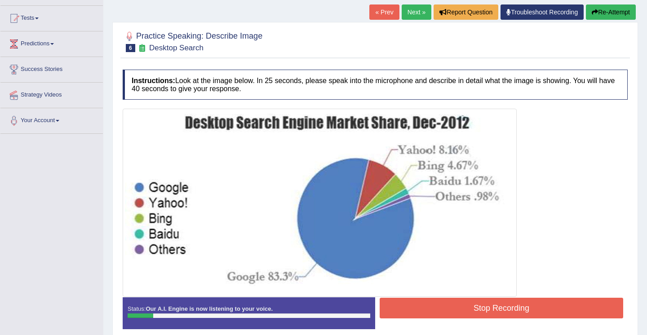
click at [493, 308] on button "Stop Recording" at bounding box center [502, 308] width 244 height 21
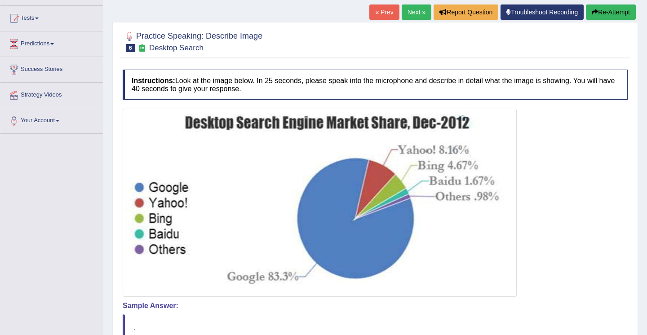
click at [601, 13] on button "Re-Attempt" at bounding box center [611, 11] width 50 height 15
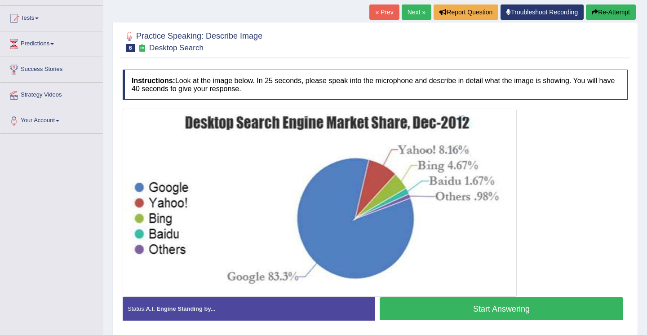
scroll to position [90, 0]
click at [488, 308] on button "Start Answering" at bounding box center [502, 309] width 244 height 23
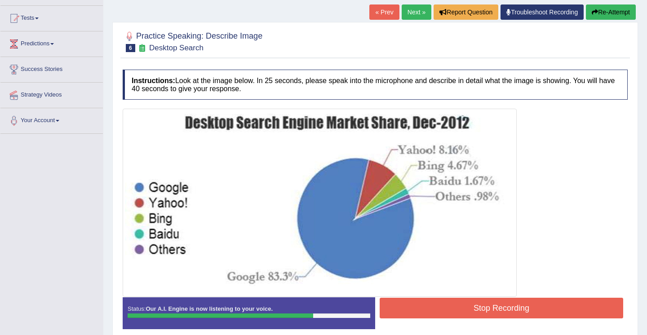
click at [478, 309] on button "Stop Recording" at bounding box center [502, 308] width 244 height 21
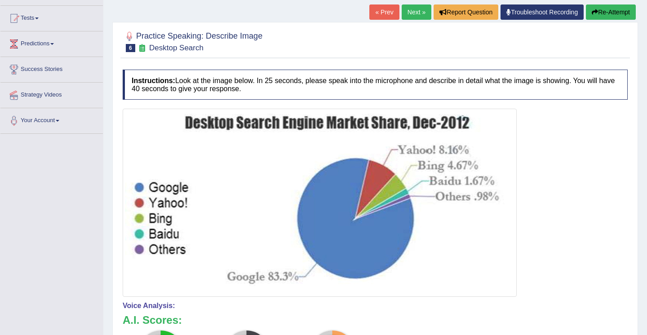
click at [616, 13] on button "Re-Attempt" at bounding box center [611, 11] width 50 height 15
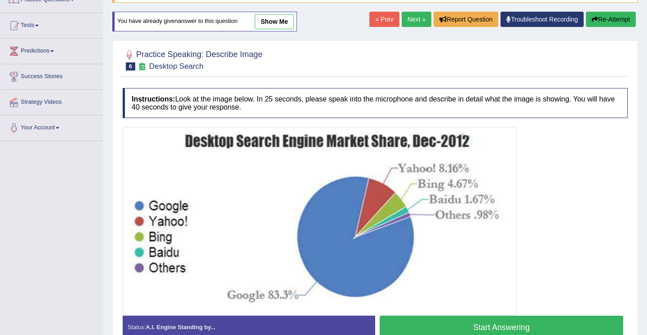
scroll to position [101, 0]
